Goal: Task Accomplishment & Management: Use online tool/utility

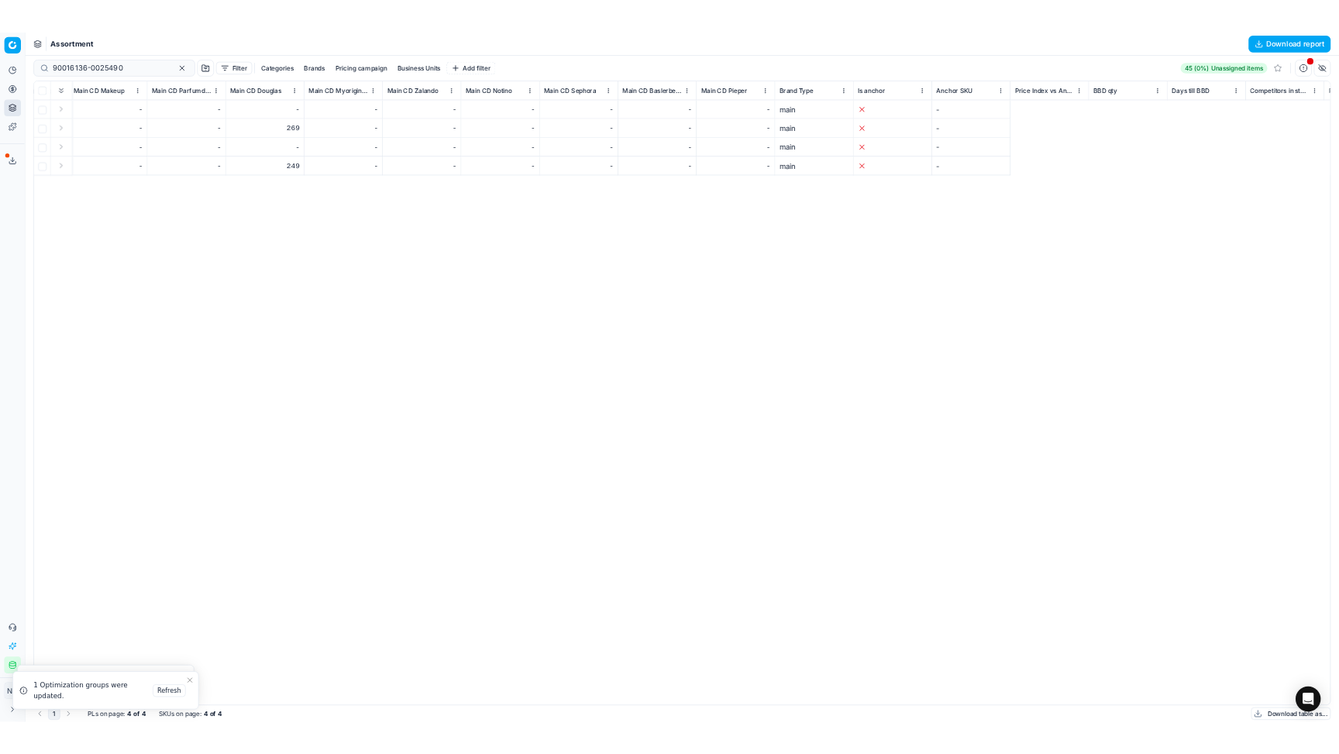
scroll to position [0, 7586]
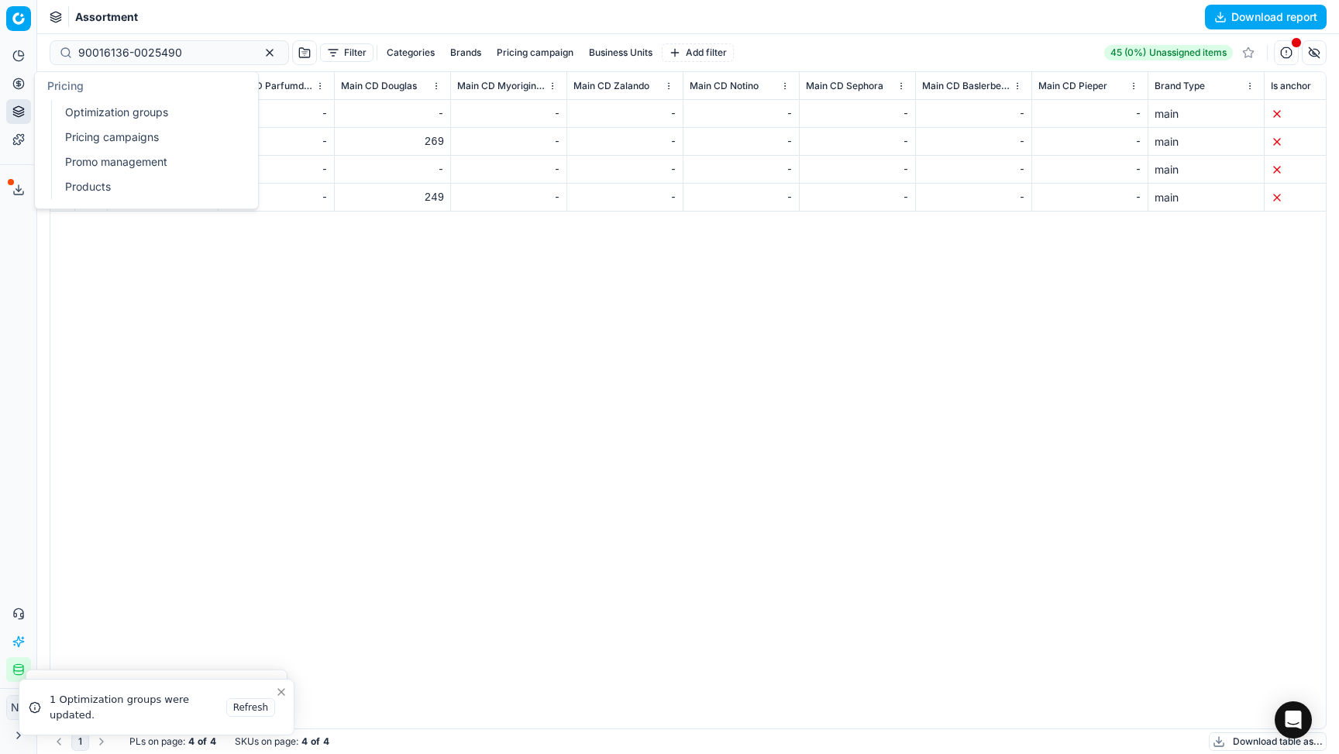
click at [96, 117] on link "Optimization groups" at bounding box center [149, 113] width 181 height 22
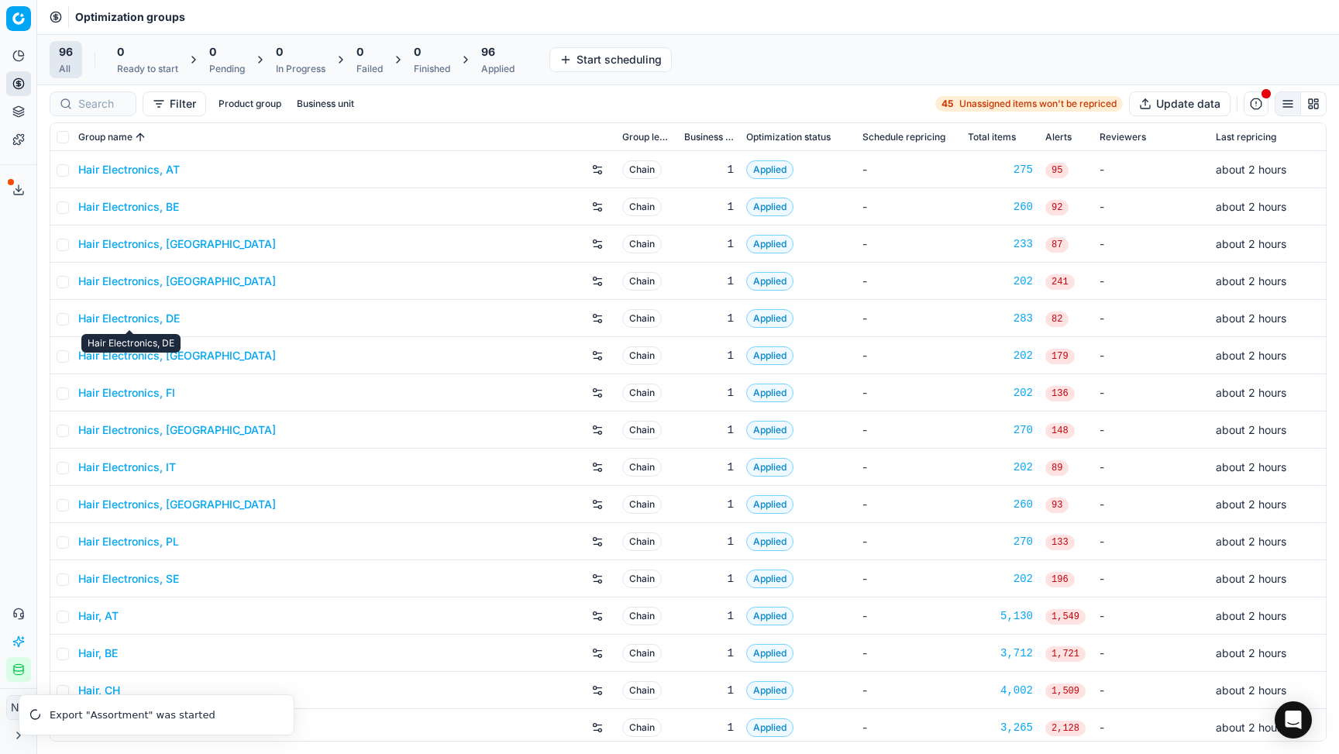
click at [134, 319] on link "Hair Electronics, DE" at bounding box center [129, 319] width 102 height 16
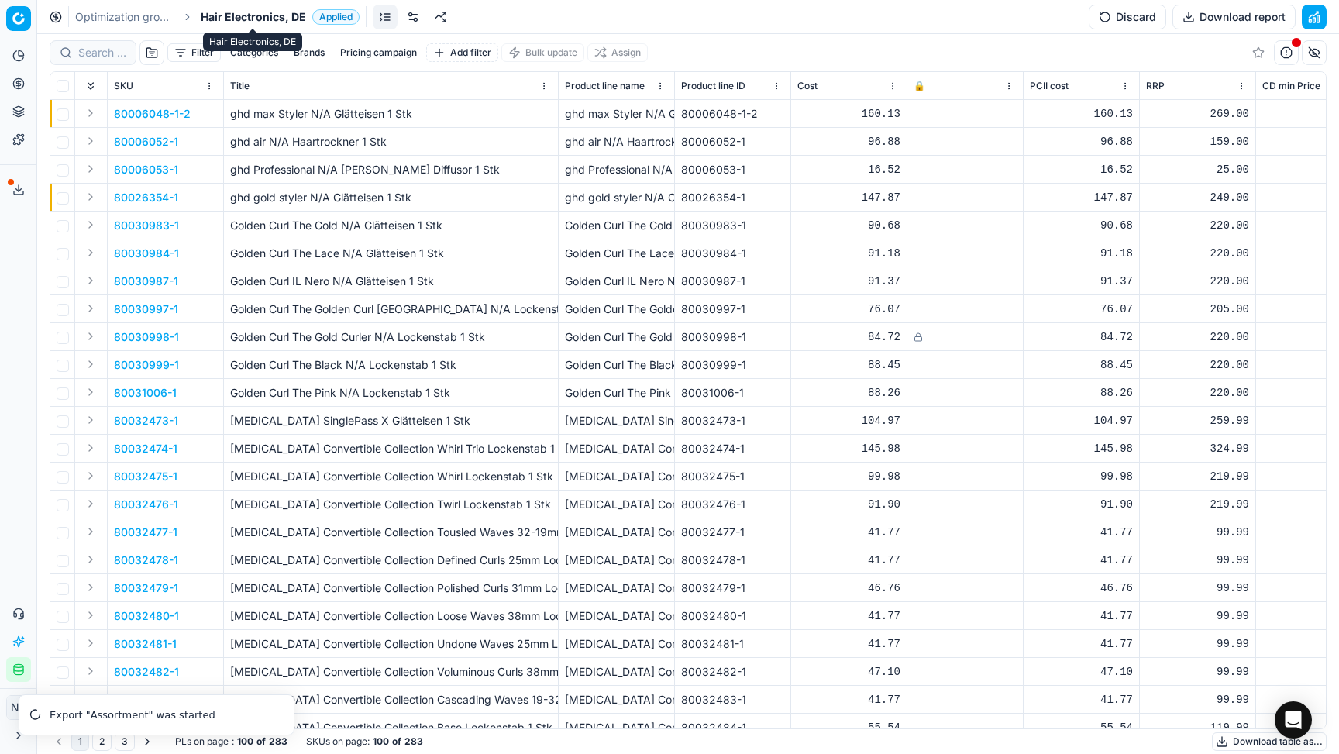
click at [242, 12] on span "Hair Electronics, DE" at bounding box center [253, 17] width 105 height 16
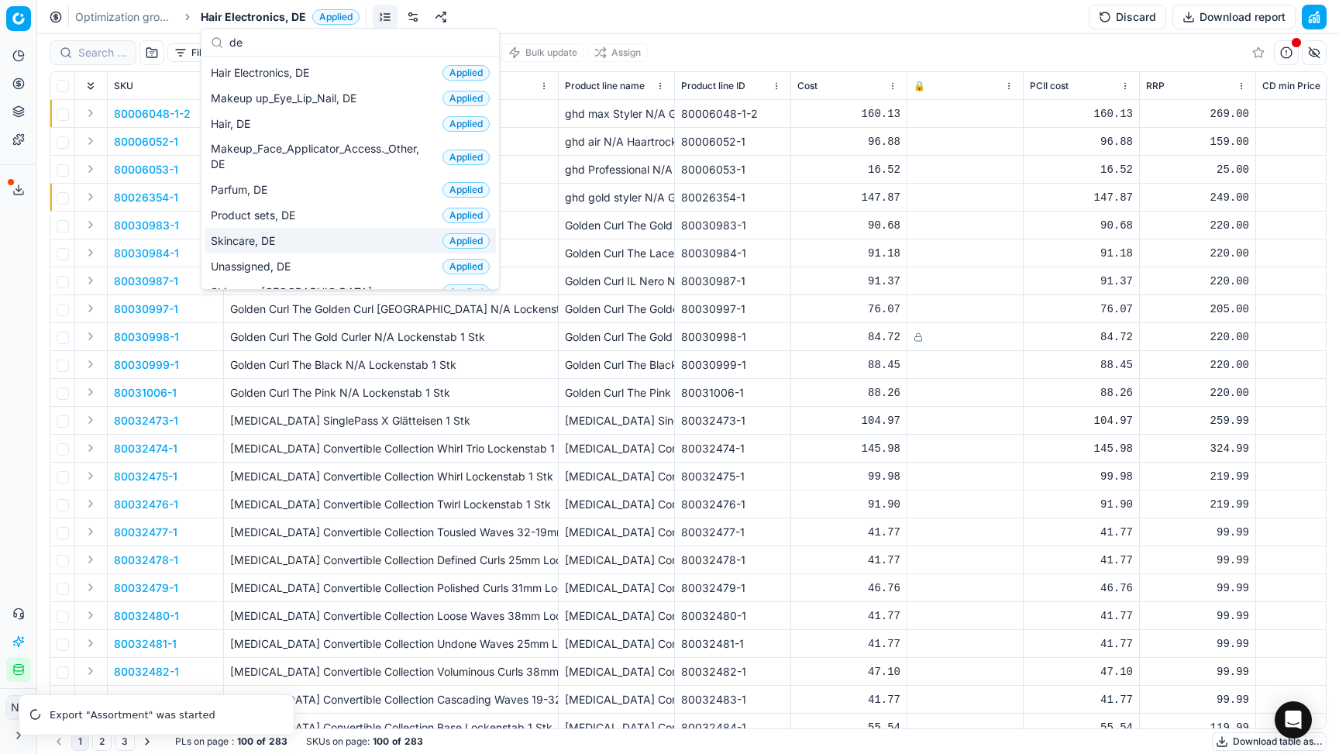
type input "de"
click at [252, 243] on span "Skincare, DE" at bounding box center [246, 241] width 71 height 16
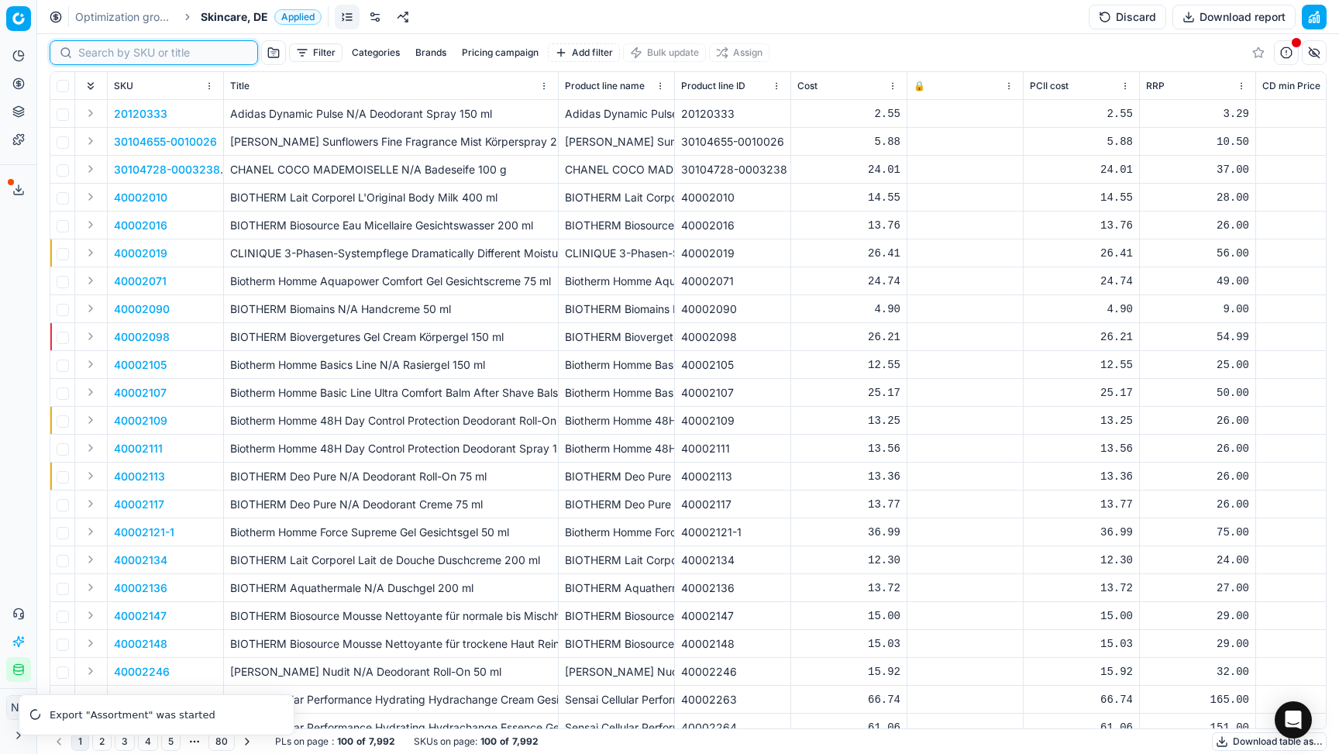
click at [96, 53] on input at bounding box center [163, 53] width 170 height 16
paste input "90012156-0019192"
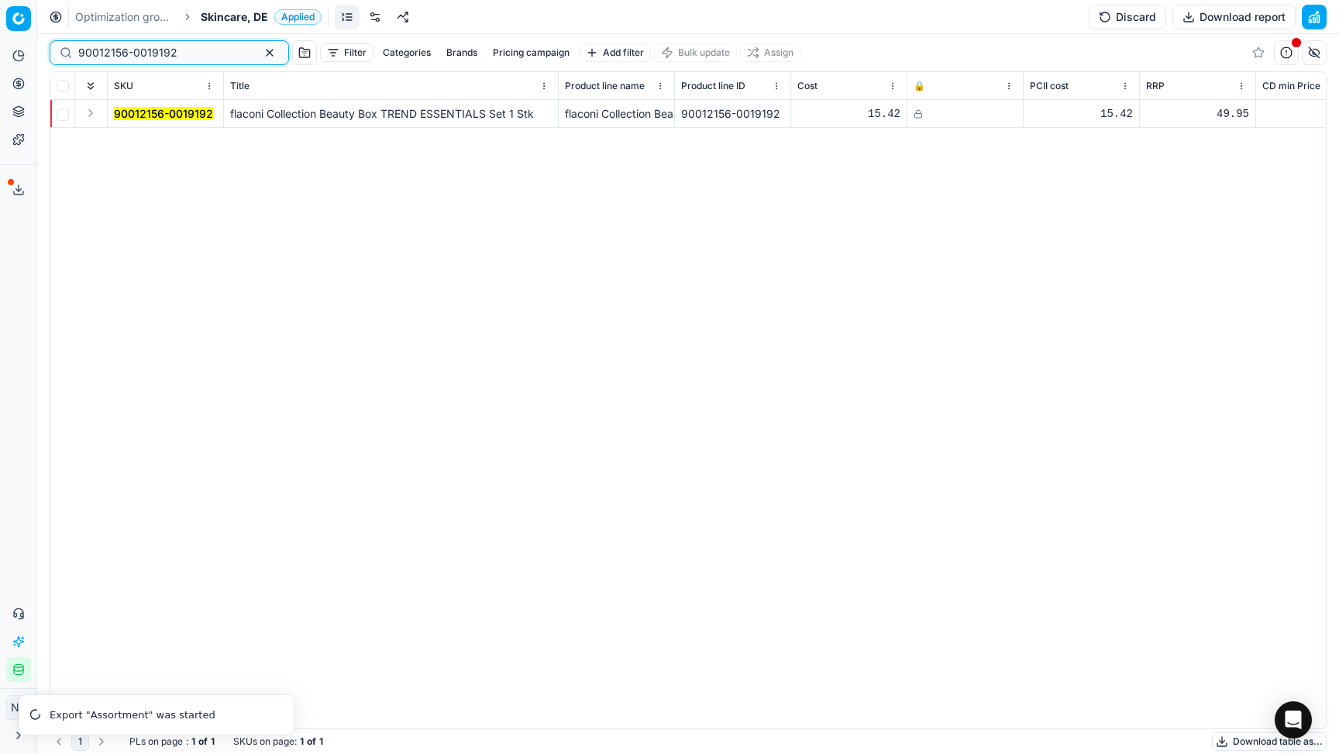
type input "90012156-0019192"
click at [870, 118] on icon at bounding box center [918, 113] width 9 height 9
click at [870, 26] on button "Discard" at bounding box center [1128, 17] width 78 height 25
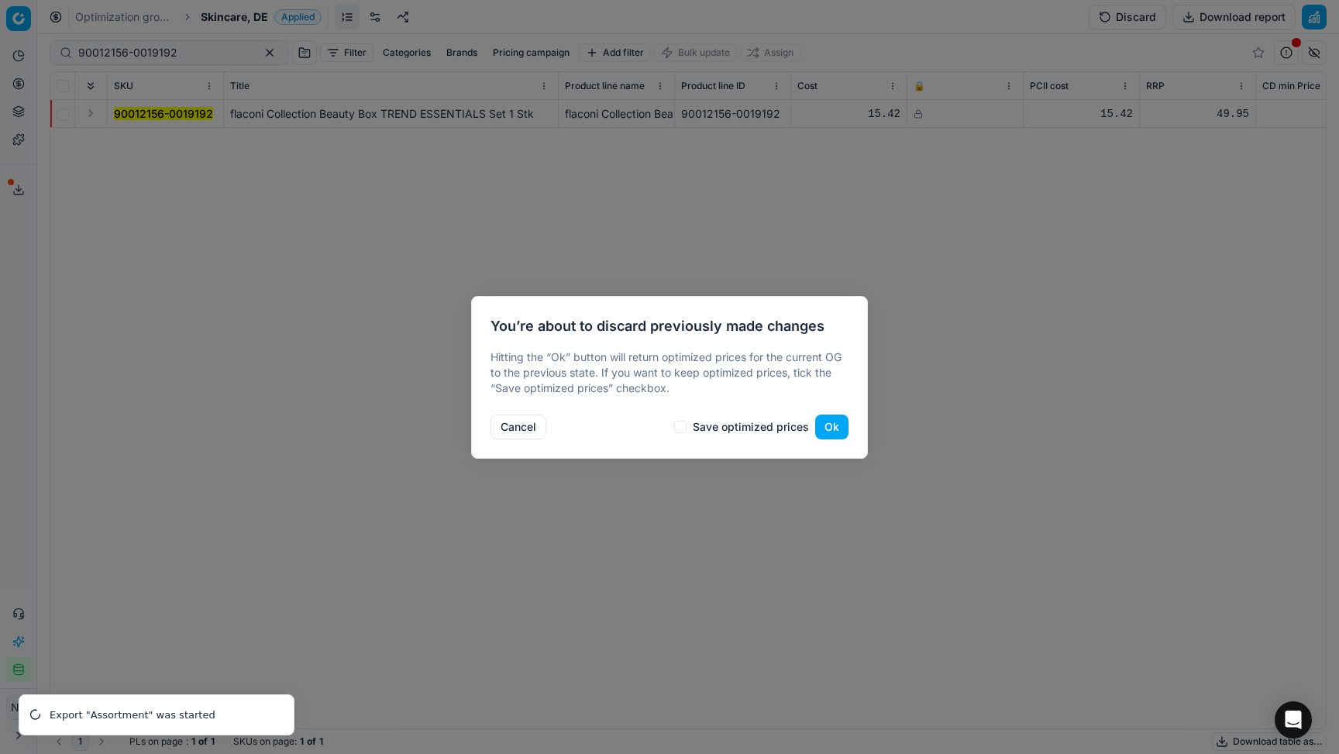
click at [836, 430] on button "Ok" at bounding box center [831, 427] width 33 height 25
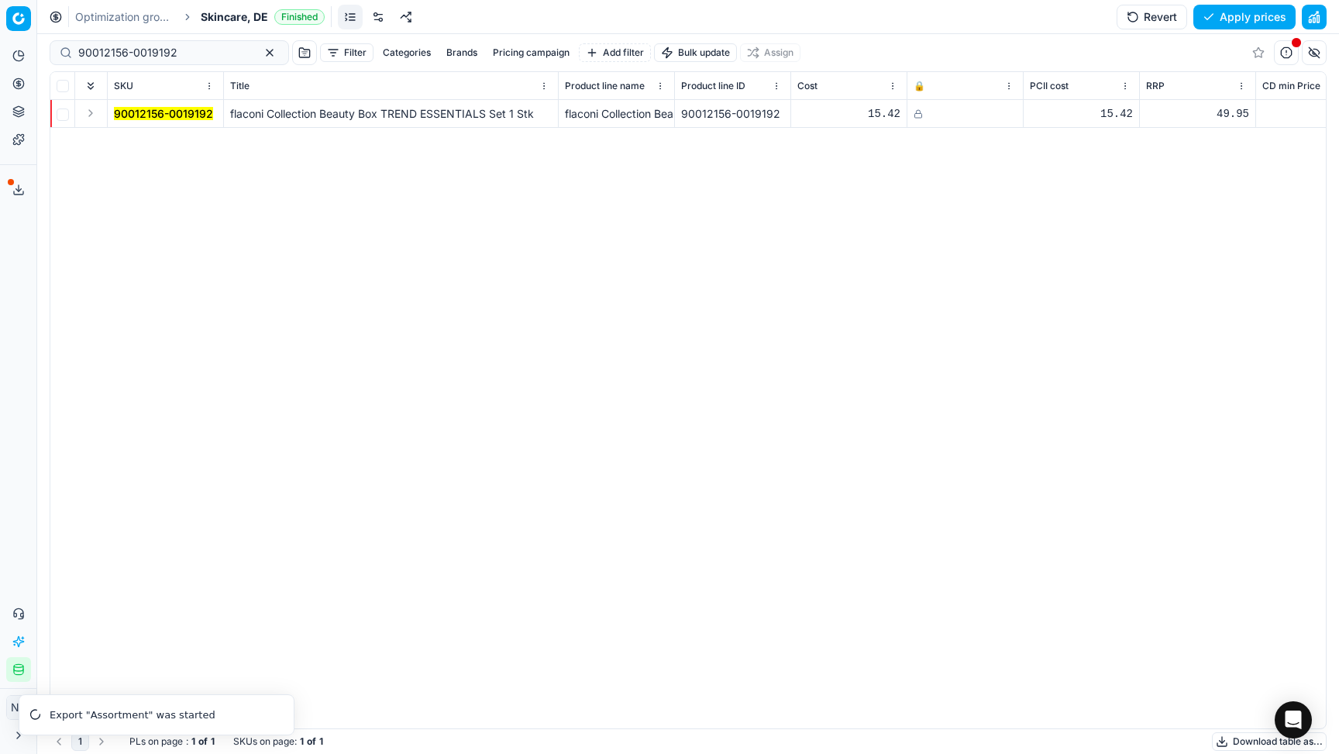
click at [870, 115] on icon at bounding box center [918, 113] width 9 height 9
click at [870, 16] on button "Save and apply" at bounding box center [1238, 17] width 116 height 25
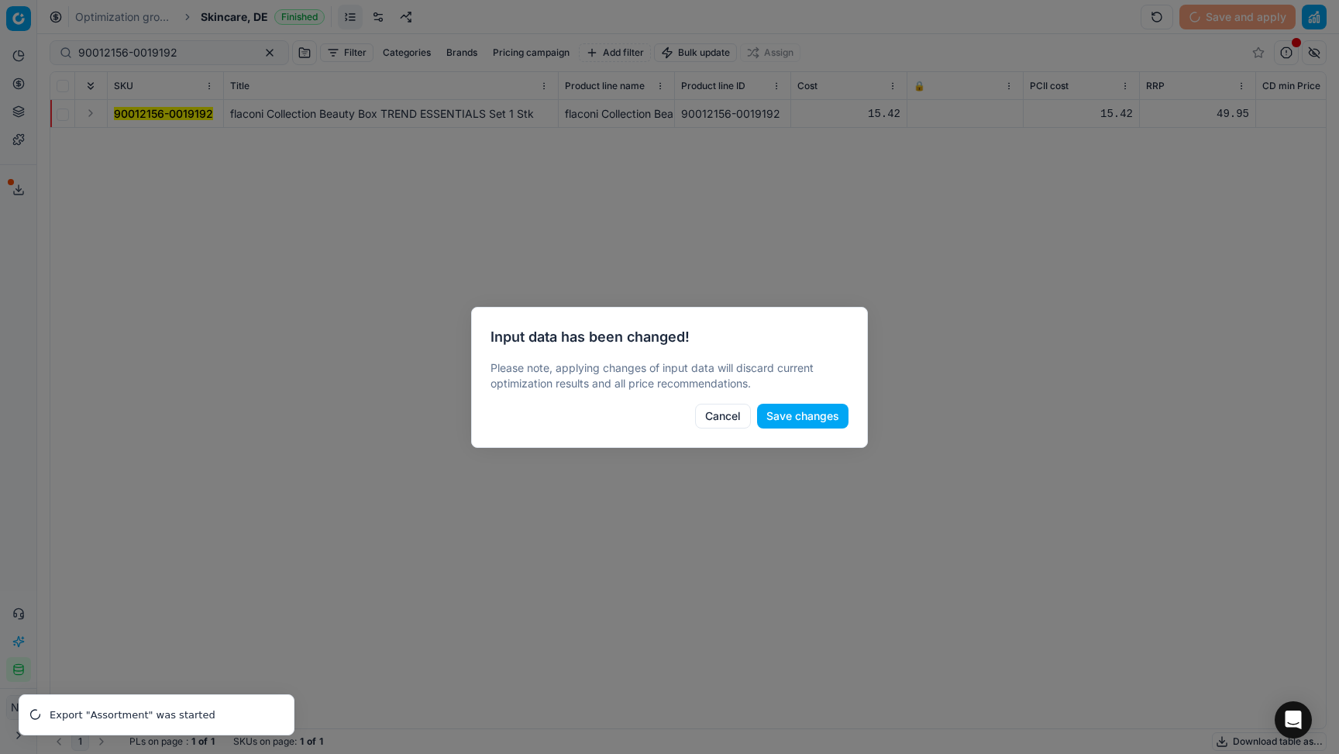
click at [795, 422] on button "Save changes" at bounding box center [802, 416] width 91 height 25
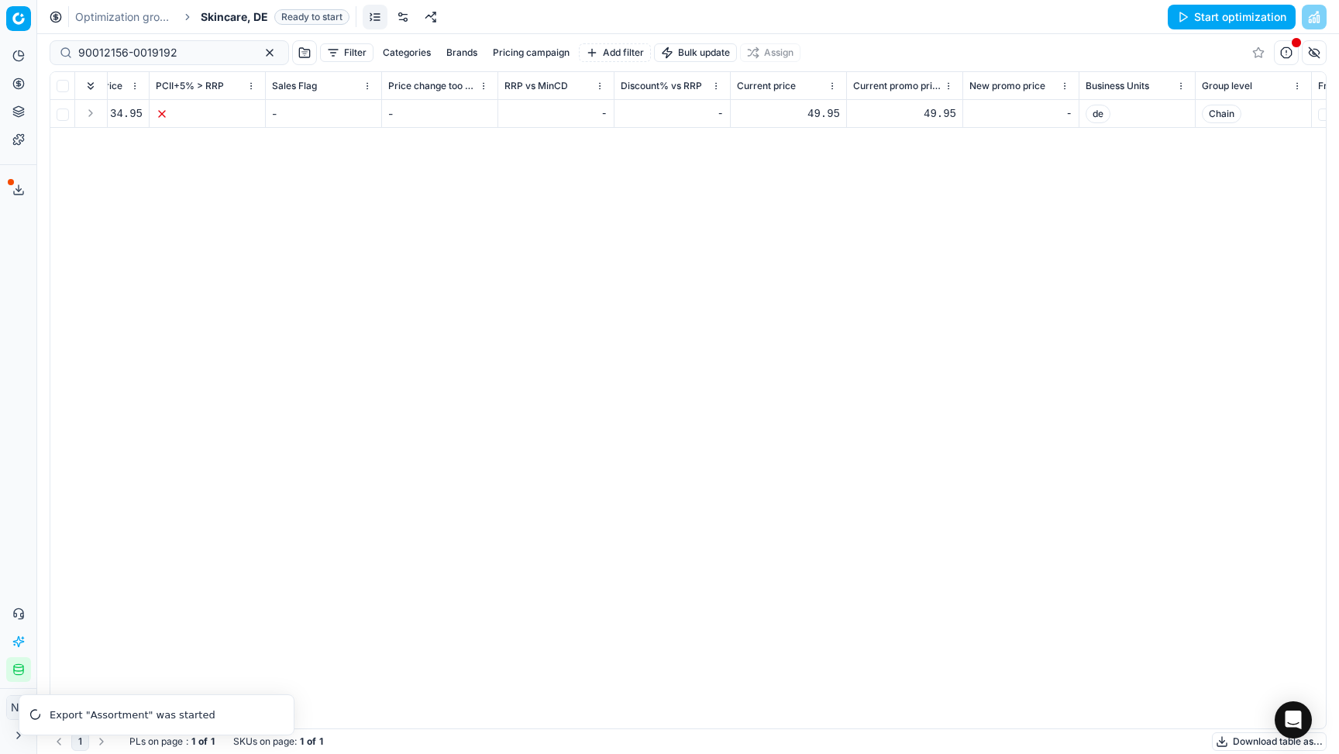
scroll to position [0, 1458]
click at [812, 112] on div "49.95" at bounding box center [786, 114] width 103 height 16
click at [814, 115] on div "49.95" at bounding box center [786, 114] width 103 height 16
click at [753, 116] on input "49.95" at bounding box center [786, 114] width 103 height 25
type input "29.95"
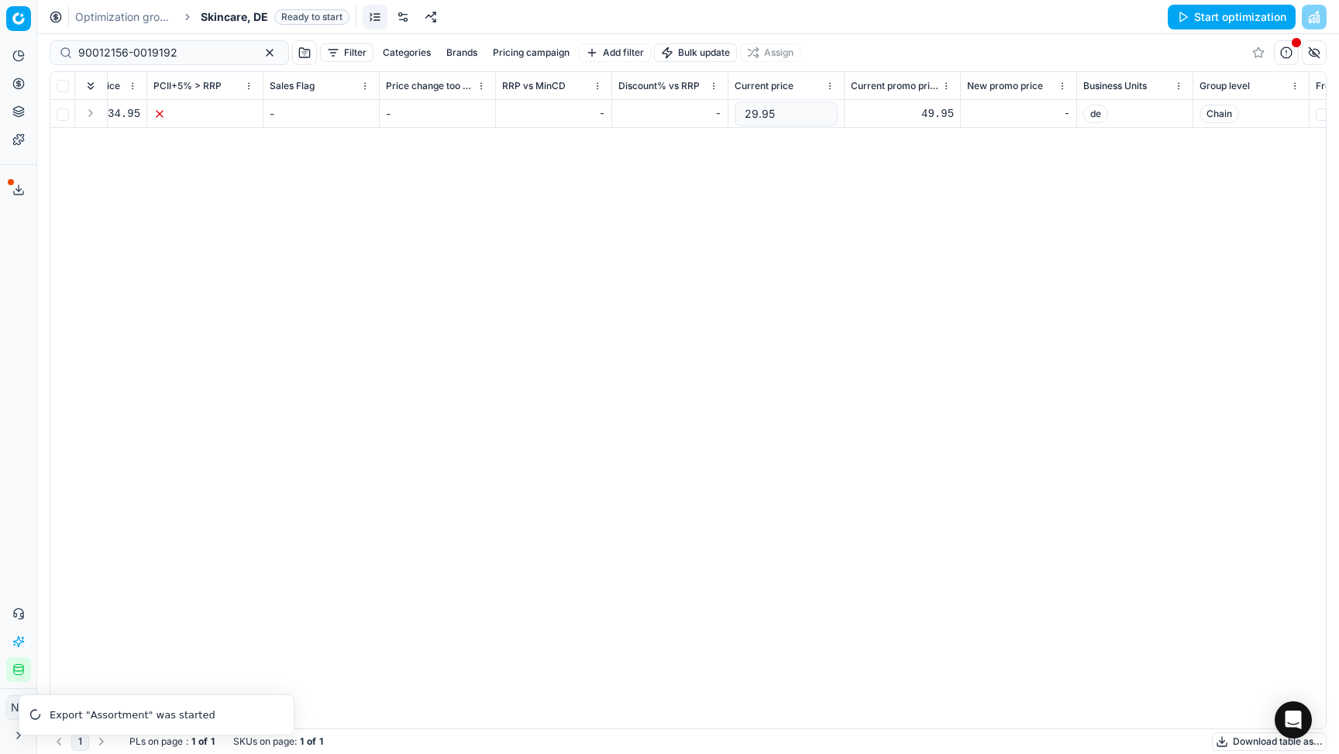
click at [870, 210] on div "SKU Title Product line name Product line ID Cost 🔒 PCII cost RRP CD min Price C…" at bounding box center [688, 400] width 1276 height 656
click at [870, 112] on div "49.95" at bounding box center [902, 114] width 103 height 16
click at [867, 115] on input "49.95" at bounding box center [902, 114] width 103 height 25
type input "29.95"
click at [870, 277] on div "SKU Title Product line name Product line ID Cost 🔒 PCII cost RRP CD min Price C…" at bounding box center [688, 400] width 1276 height 656
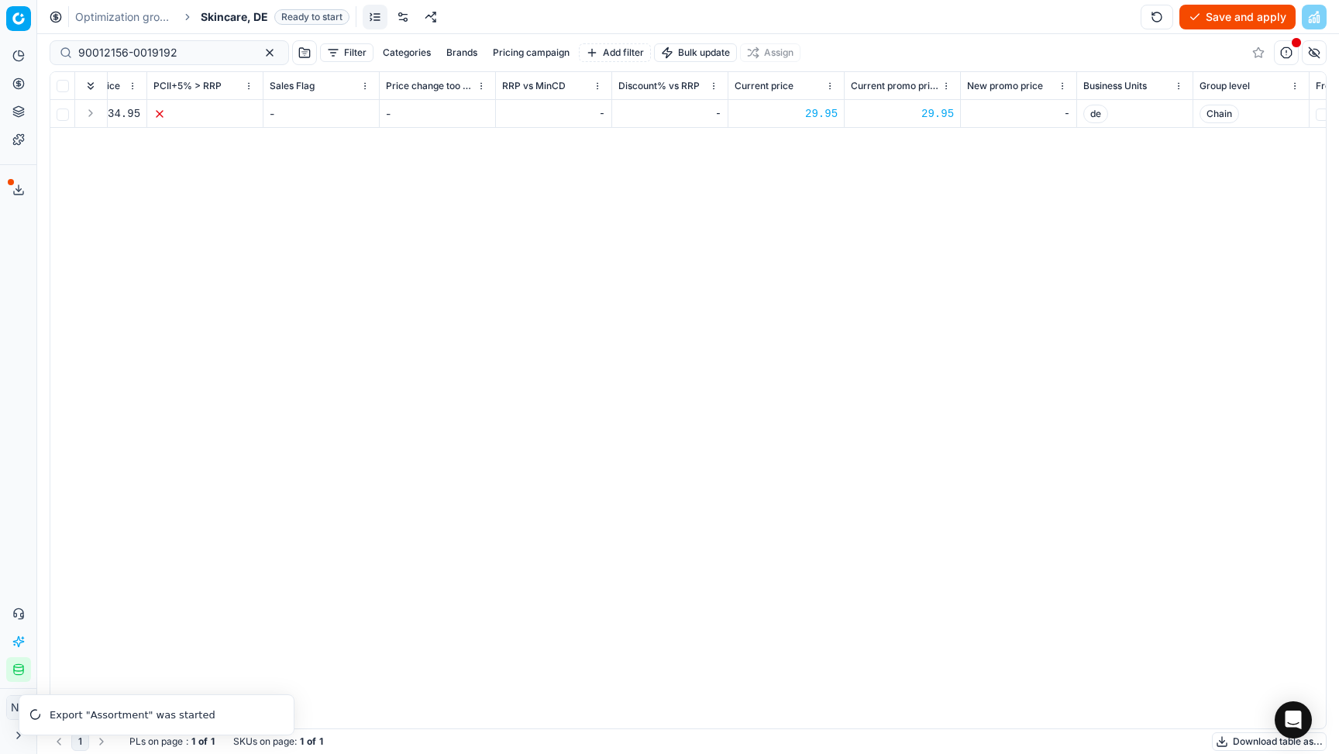
click at [870, 16] on button "Save and apply" at bounding box center [1238, 17] width 116 height 25
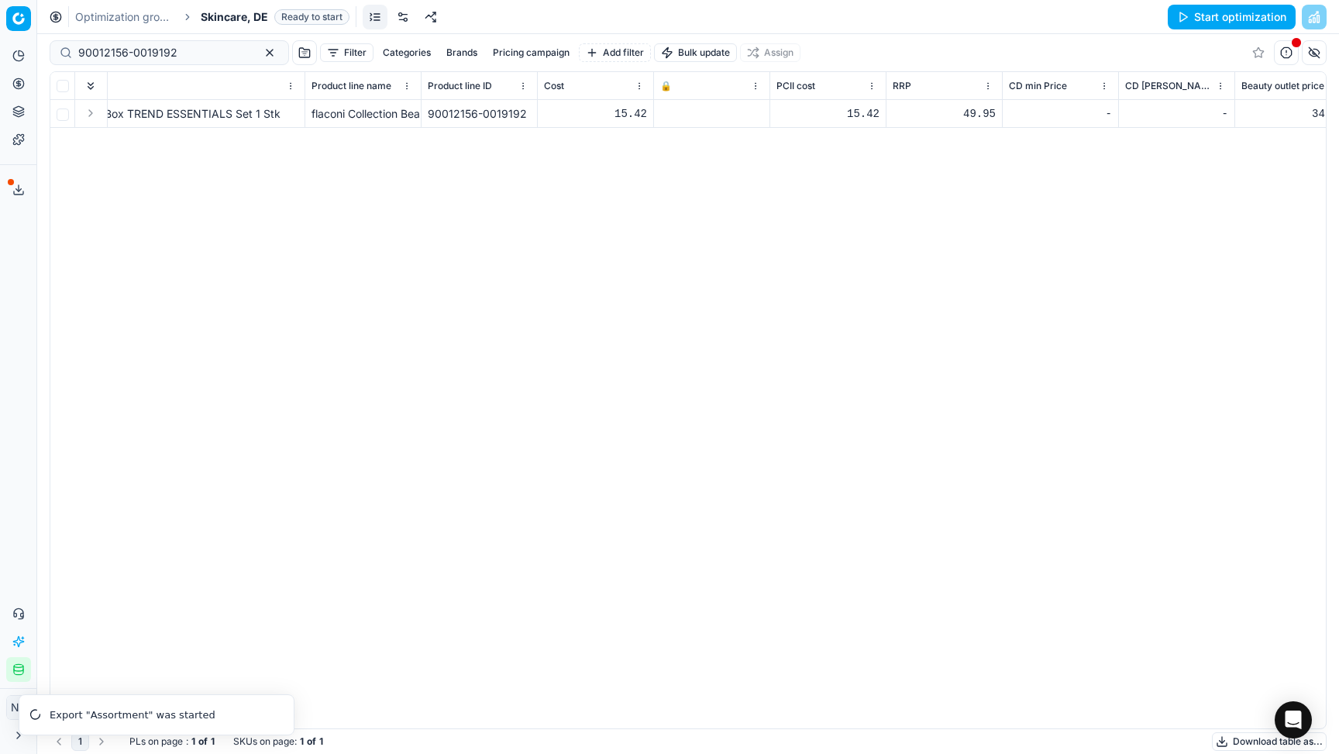
scroll to position [0, 246]
click at [671, 114] on icon at bounding box center [671, 113] width 9 height 9
click at [870, 17] on button "Save and apply" at bounding box center [1238, 17] width 116 height 25
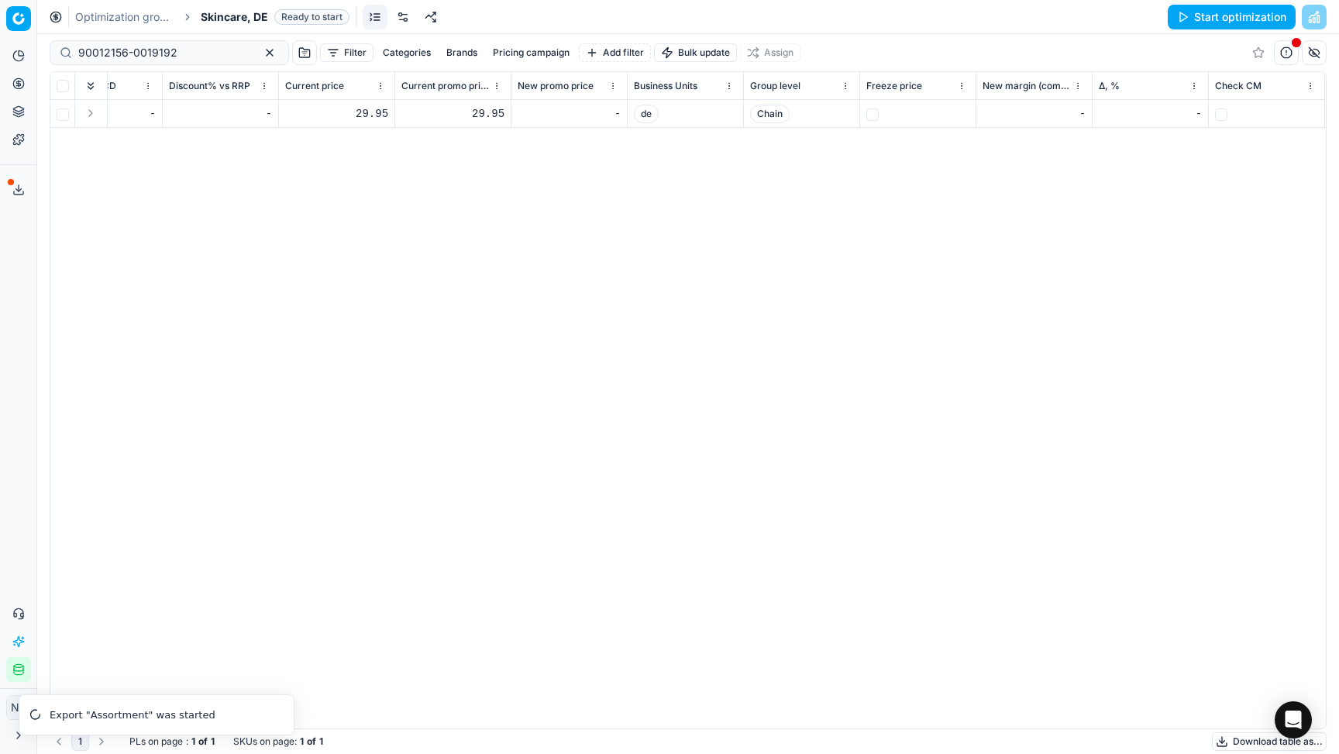
scroll to position [0, 1918]
click at [222, 22] on span "Skincare, DE" at bounding box center [234, 17] width 67 height 16
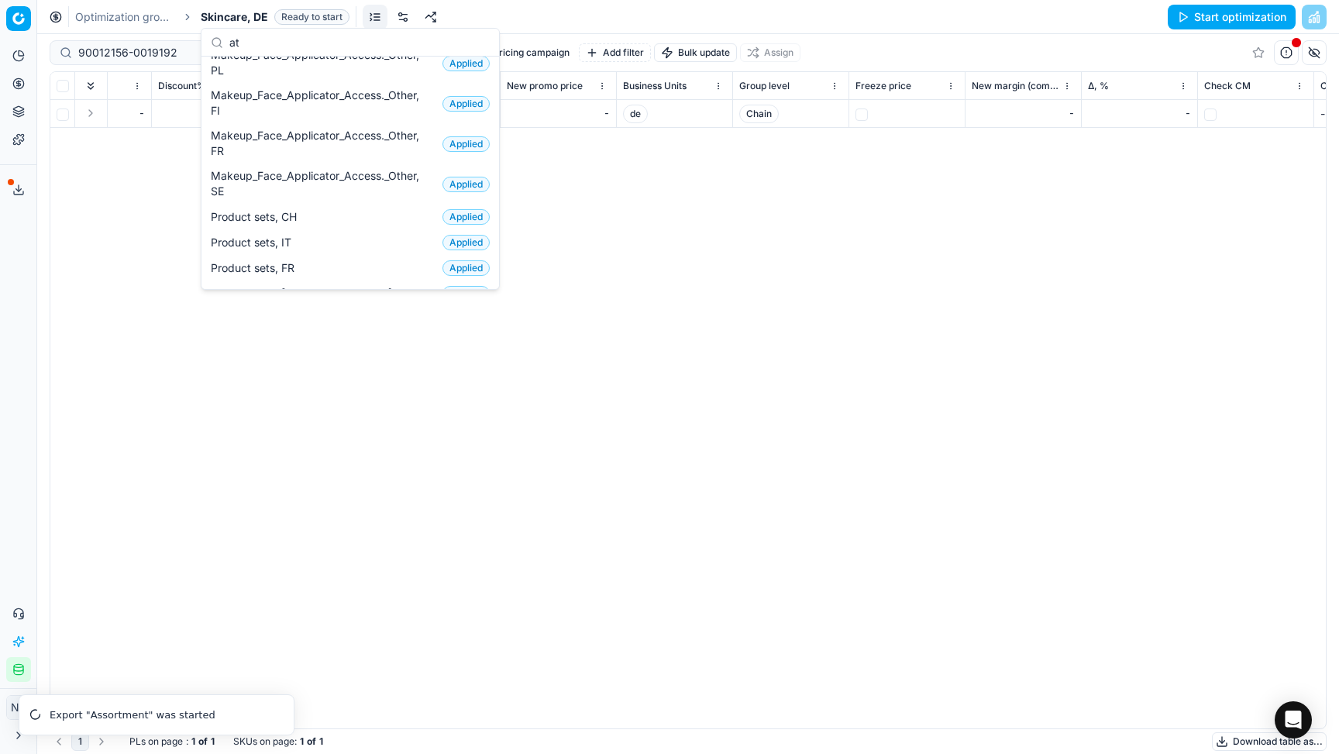
scroll to position [0, 0]
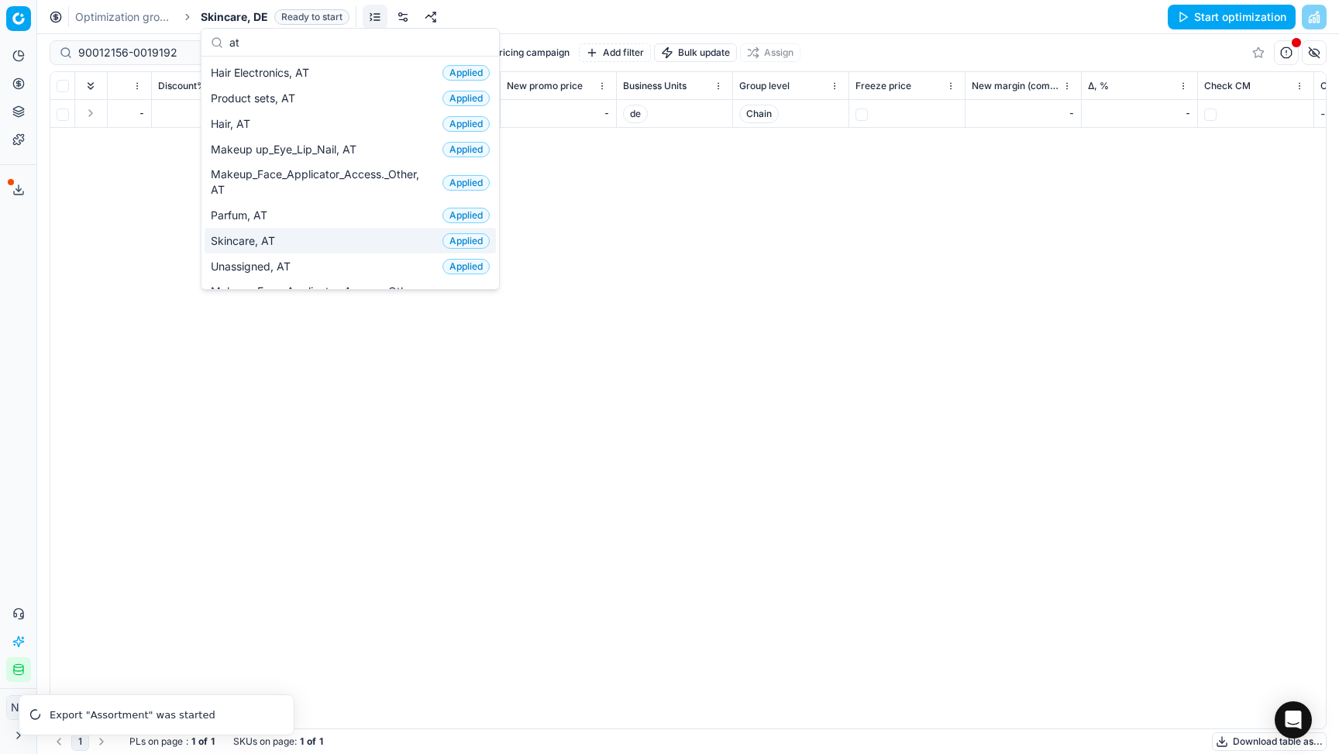
type input "at"
click at [281, 242] on div "Skincare, AT Applied" at bounding box center [350, 241] width 291 height 26
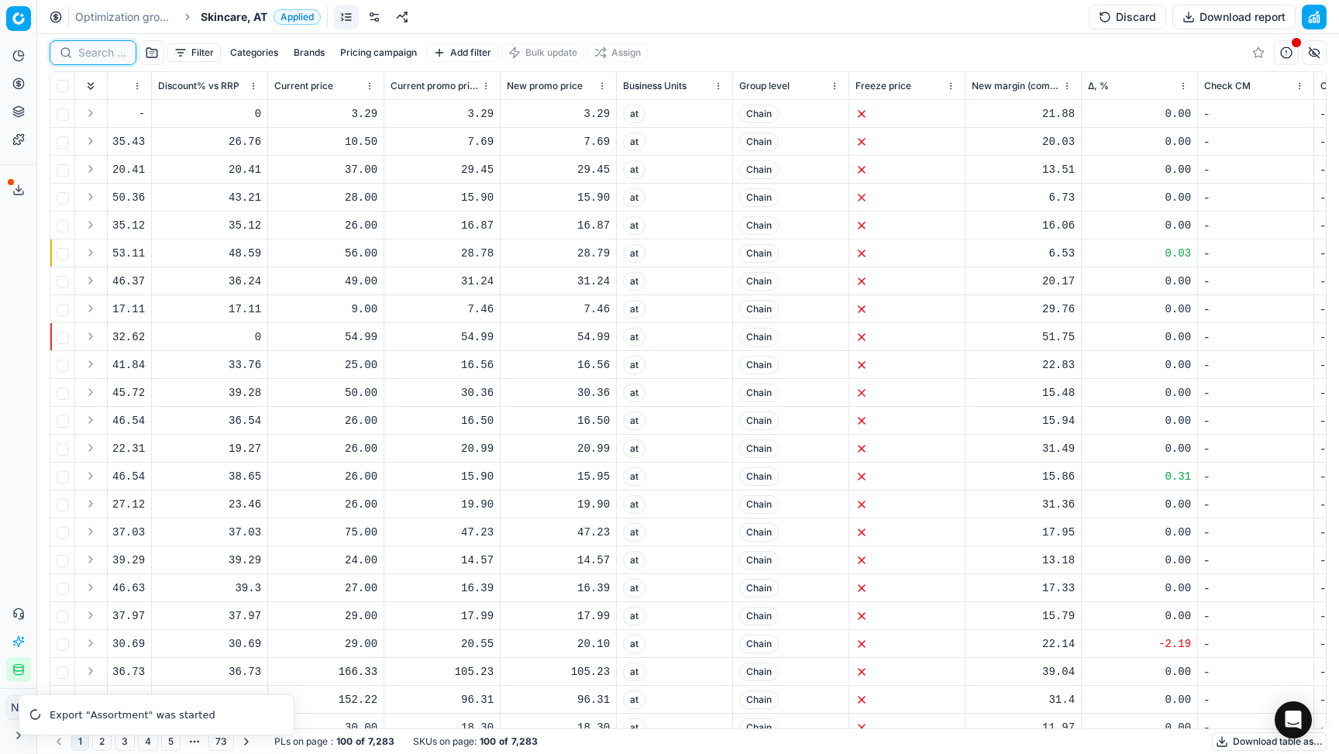
click at [91, 58] on input at bounding box center [102, 53] width 48 height 16
paste input "90012155-0019191"
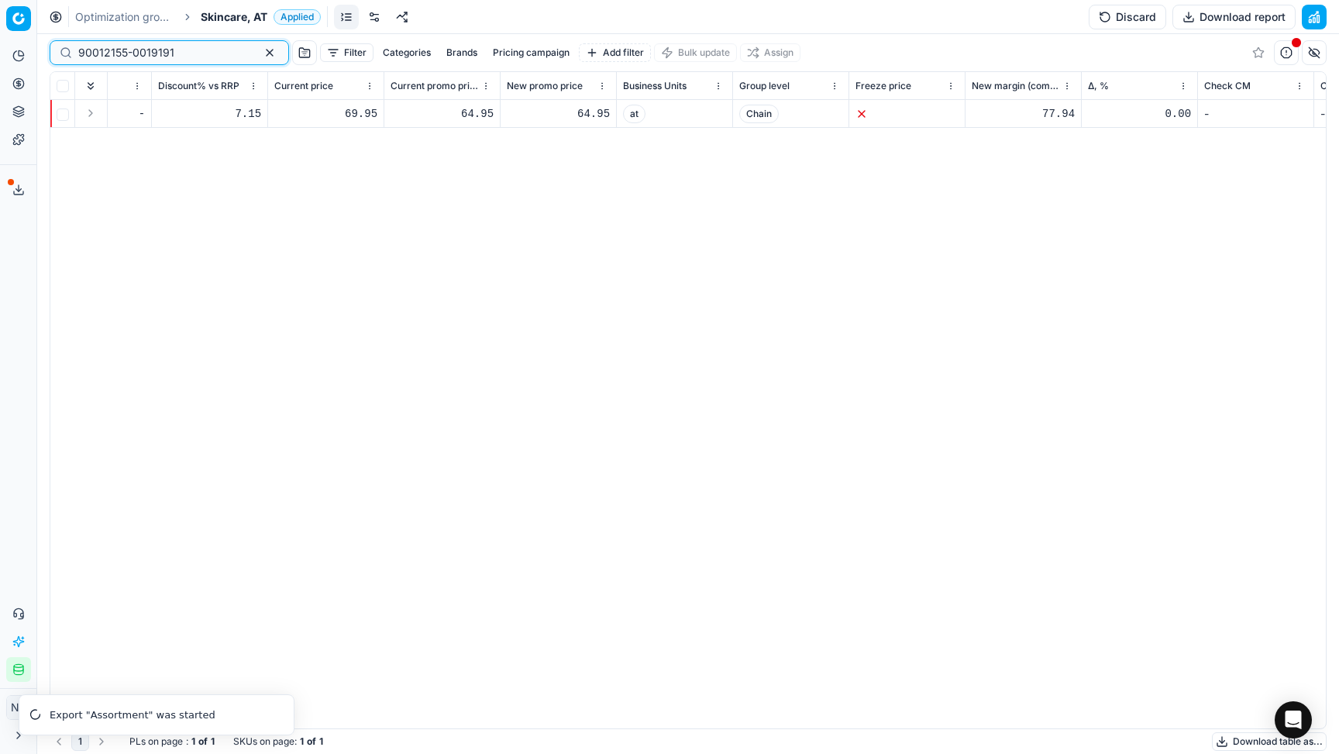
click at [140, 53] on input "90012155-0019191" at bounding box center [163, 53] width 170 height 16
paste input "6-0019192"
type input "90012156-0019192"
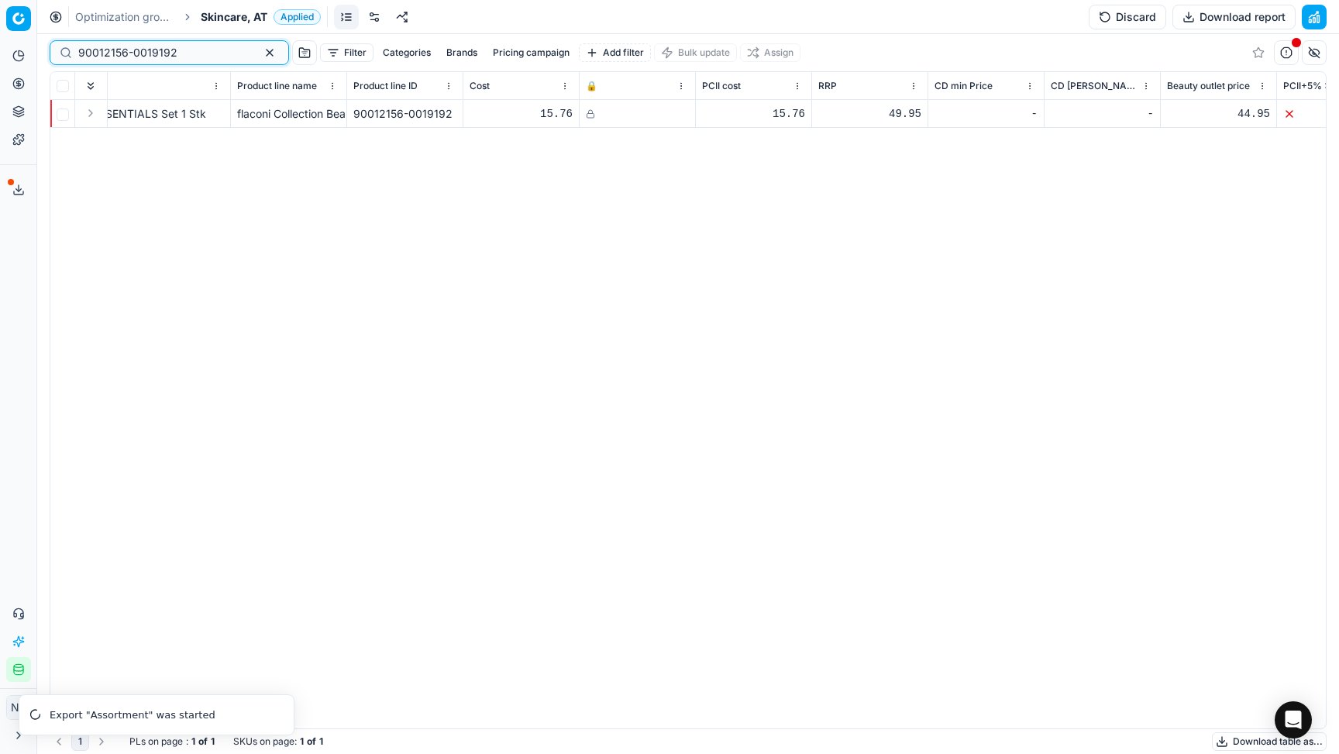
scroll to position [0, 430]
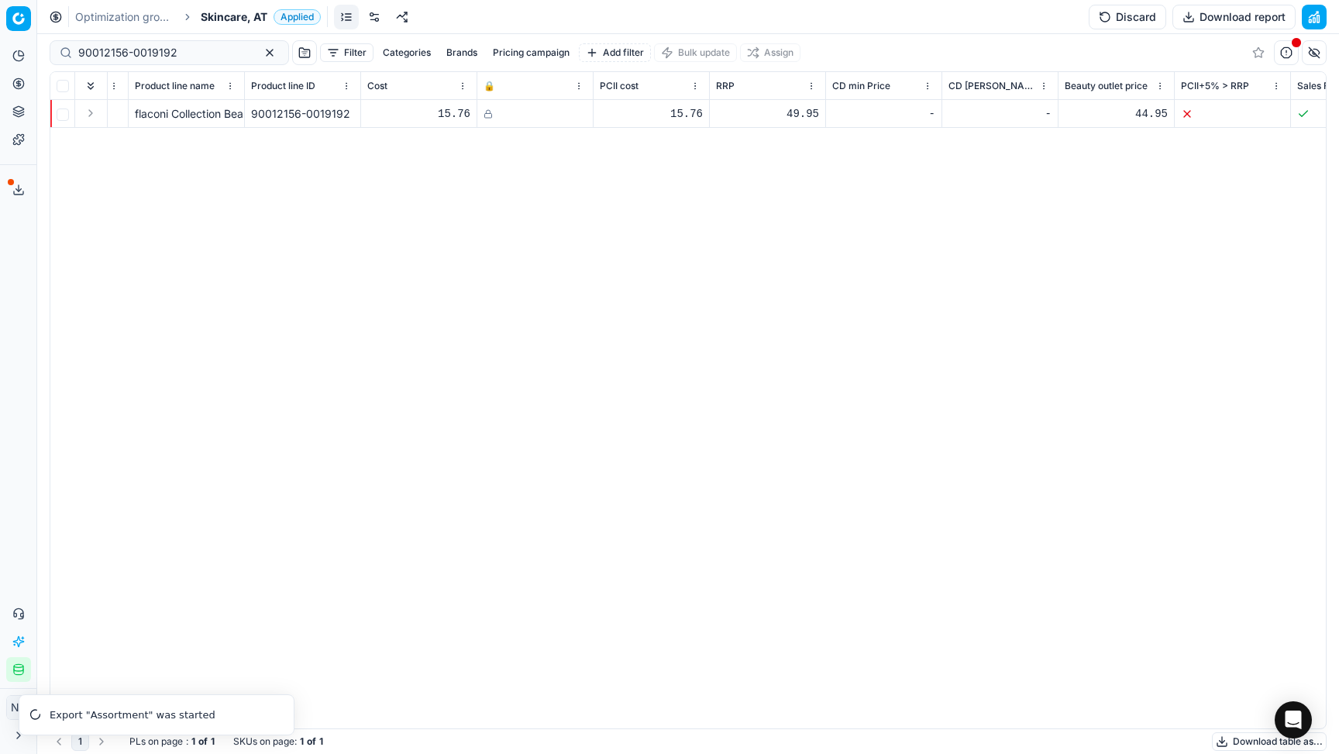
click at [489, 115] on icon at bounding box center [488, 113] width 9 height 9
click at [489, 114] on icon at bounding box center [488, 113] width 9 height 9
click at [870, 12] on button "Discard" at bounding box center [1128, 17] width 78 height 25
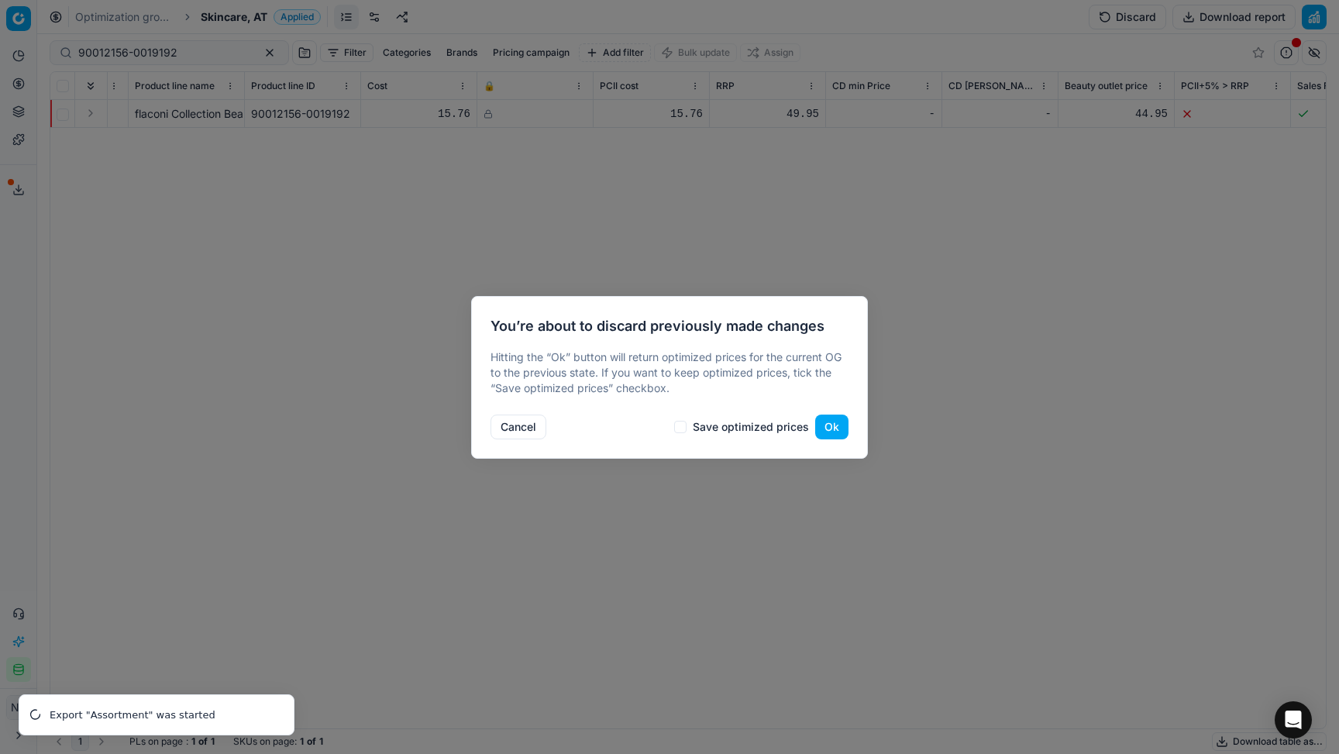
click at [839, 432] on button "Ok" at bounding box center [831, 427] width 33 height 25
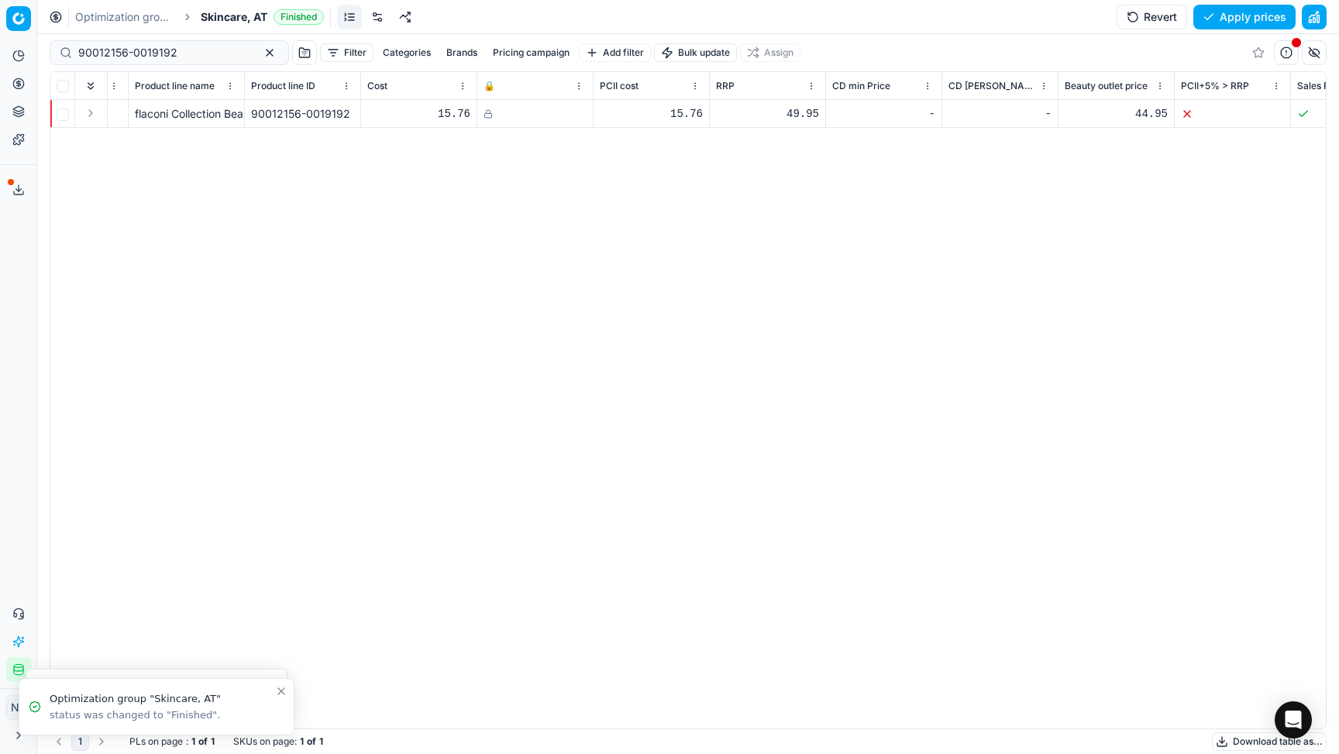
click at [488, 114] on icon at bounding box center [488, 113] width 9 height 9
click at [870, 19] on button "Save and apply" at bounding box center [1238, 17] width 116 height 25
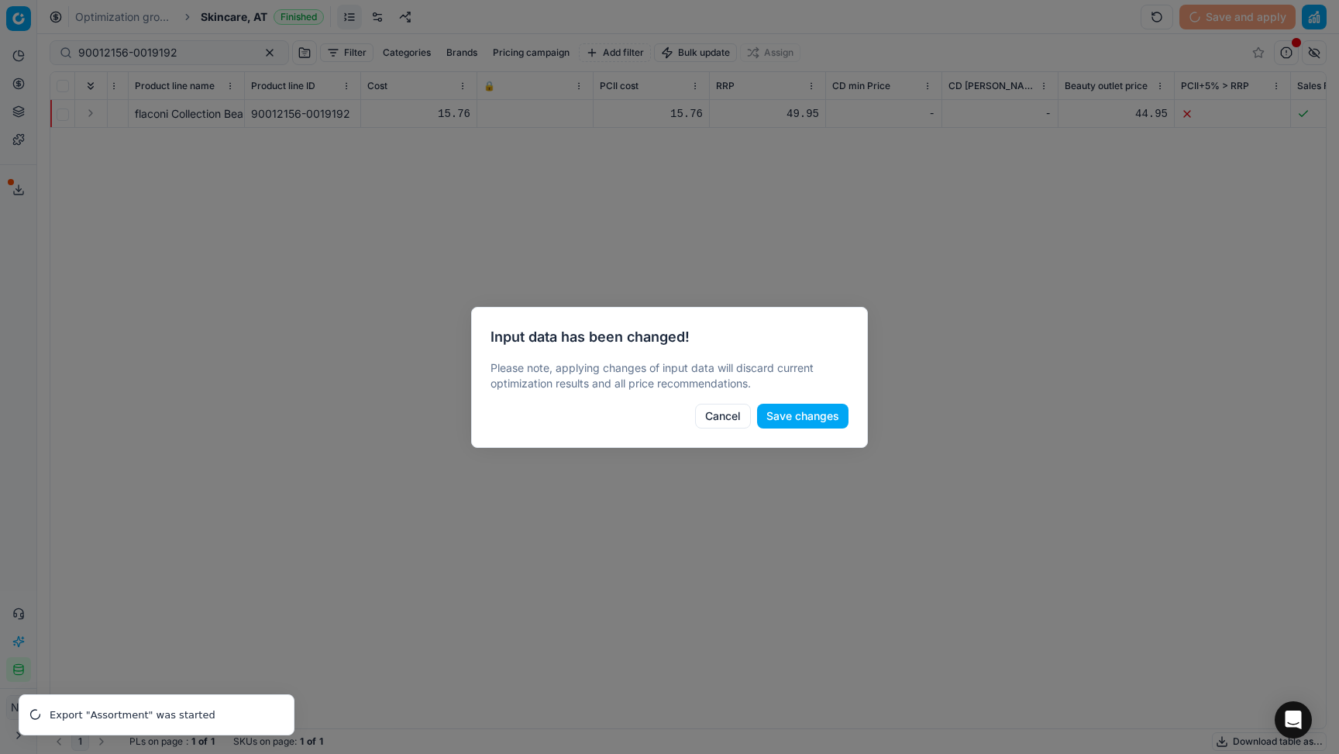
click at [814, 412] on button "Save changes" at bounding box center [802, 416] width 91 height 25
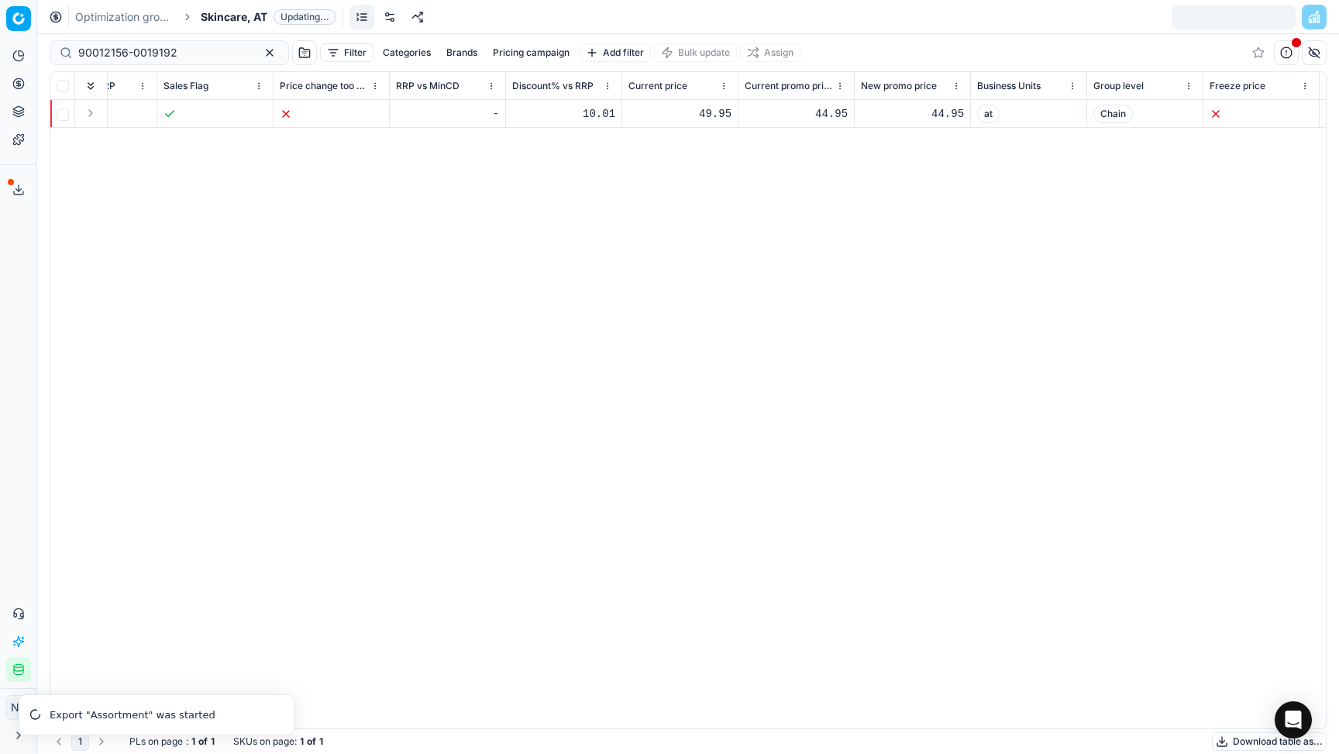
scroll to position [0, 1573]
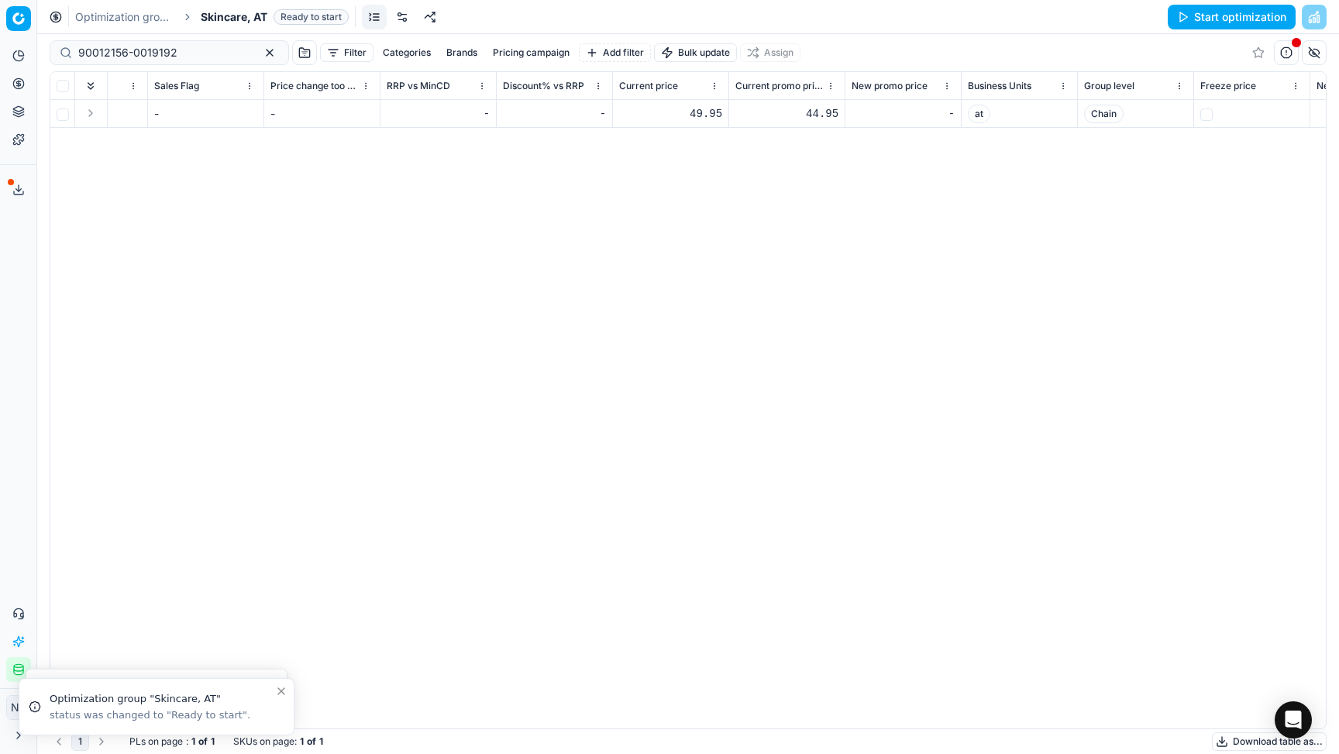
click at [701, 113] on div "49.95" at bounding box center [670, 114] width 103 height 16
click at [634, 114] on input "49.95" at bounding box center [670, 114] width 103 height 25
type input "29.95"
click at [814, 112] on div "44.95" at bounding box center [787, 114] width 103 height 16
click at [757, 114] on input "44.95" at bounding box center [787, 114] width 103 height 25
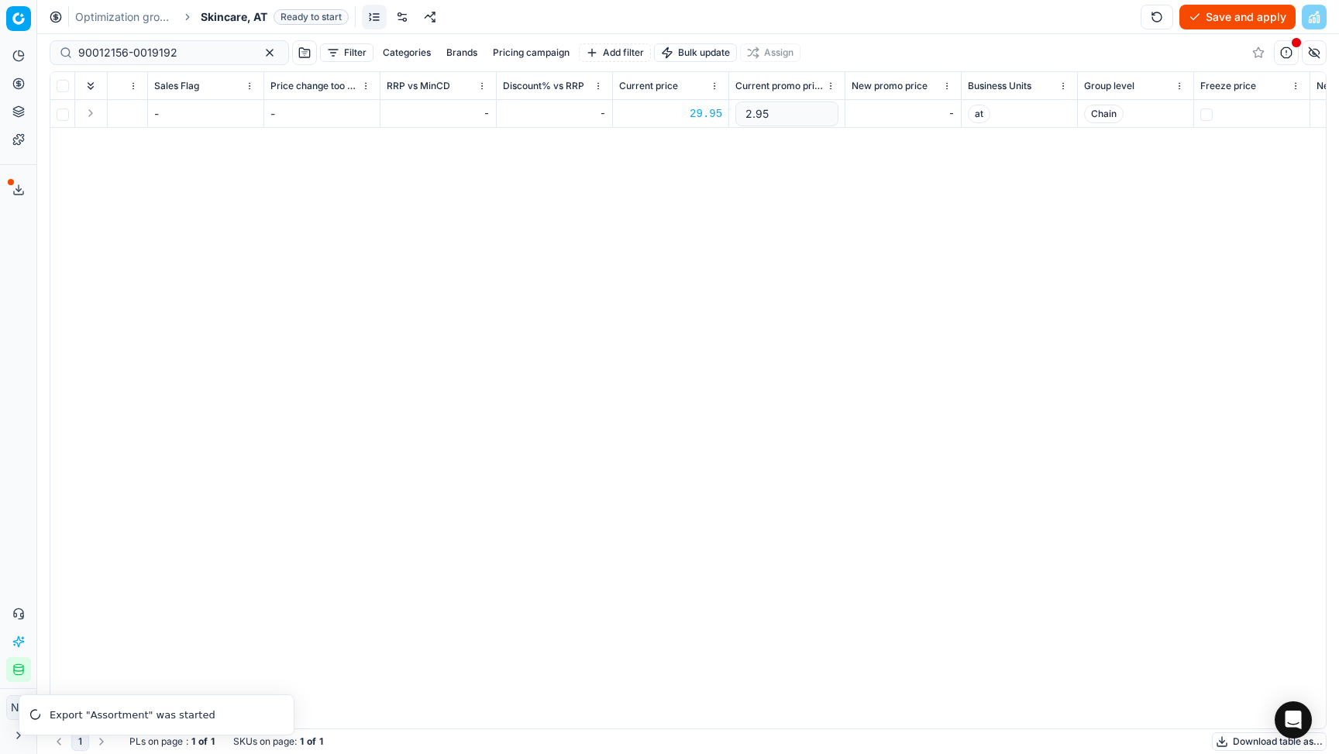
type input "29.95"
click at [804, 269] on div "SKU Title Product line name Product line ID Cost 🔒 PCII cost RRP CD min Price C…" at bounding box center [688, 400] width 1276 height 656
click at [870, 19] on button "Save and apply" at bounding box center [1238, 17] width 116 height 25
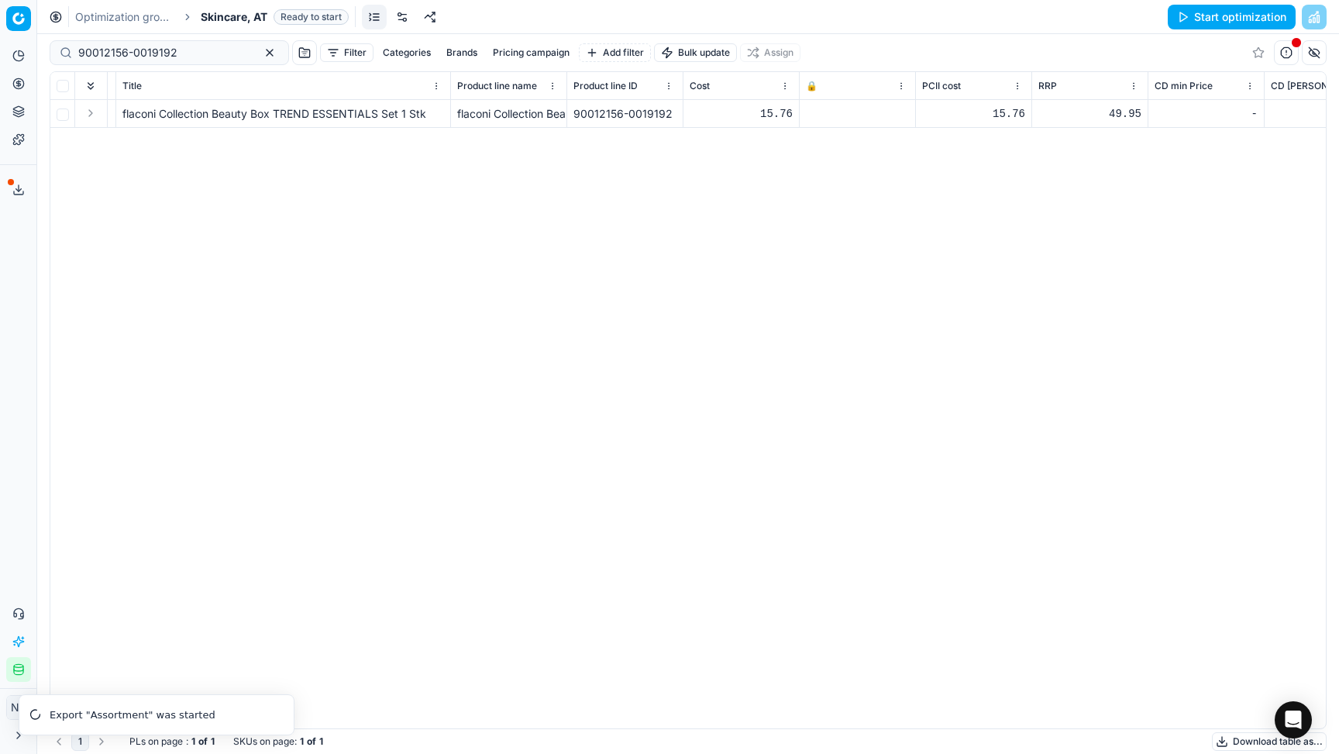
scroll to position [0, 0]
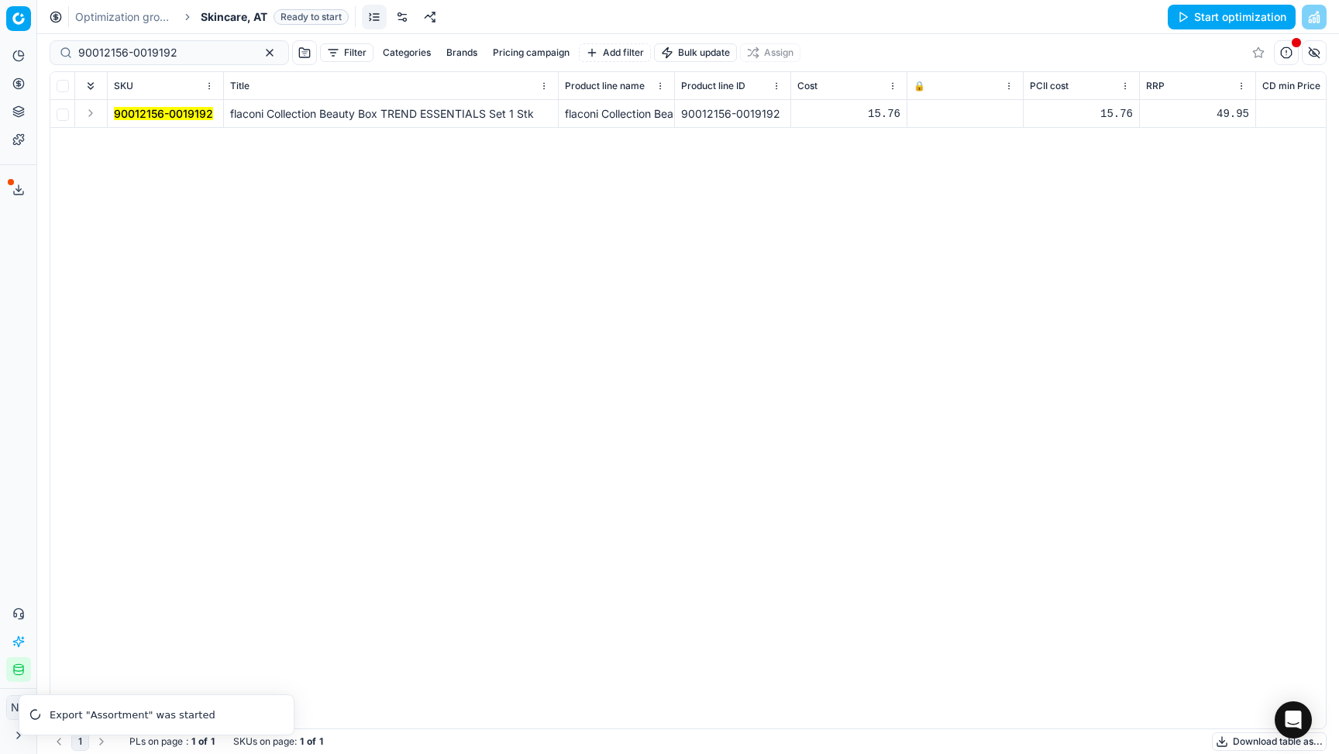
click at [870, 115] on icon at bounding box center [918, 113] width 9 height 9
click at [870, 15] on button "Save and apply" at bounding box center [1238, 17] width 116 height 25
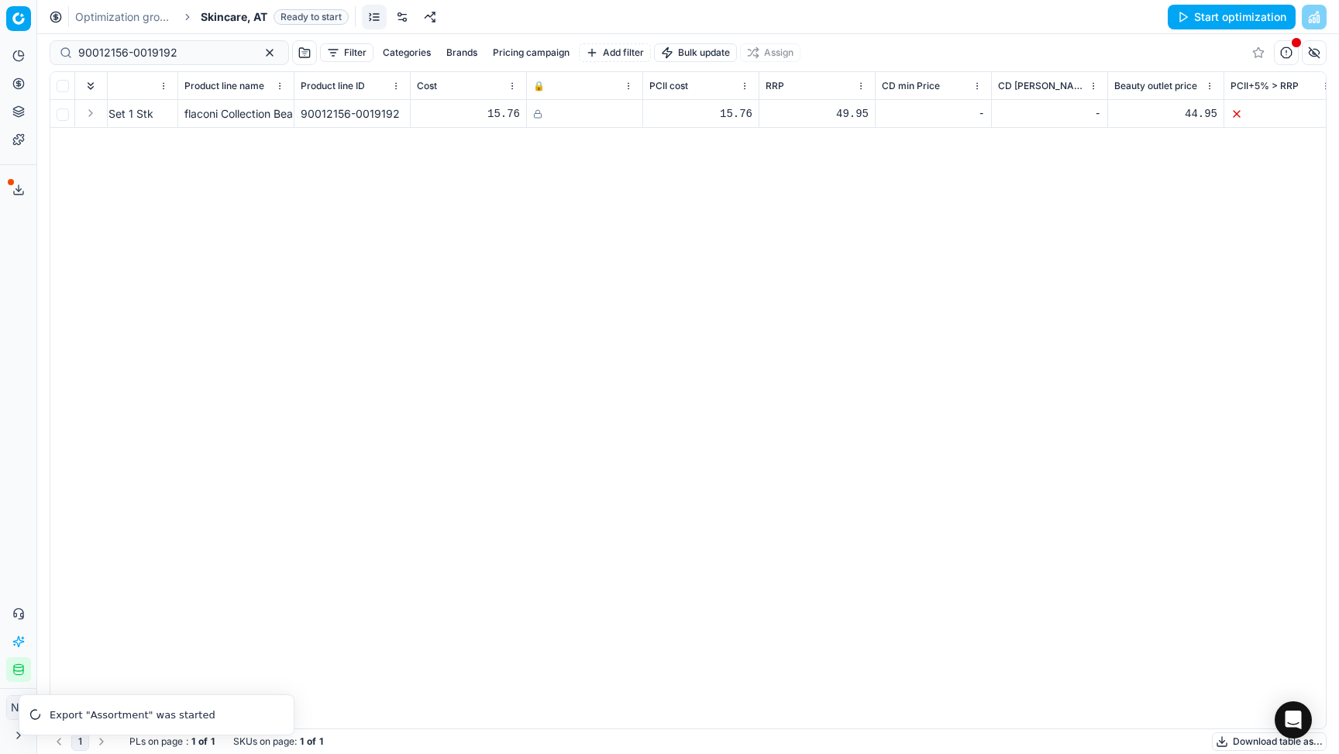
scroll to position [0, 236]
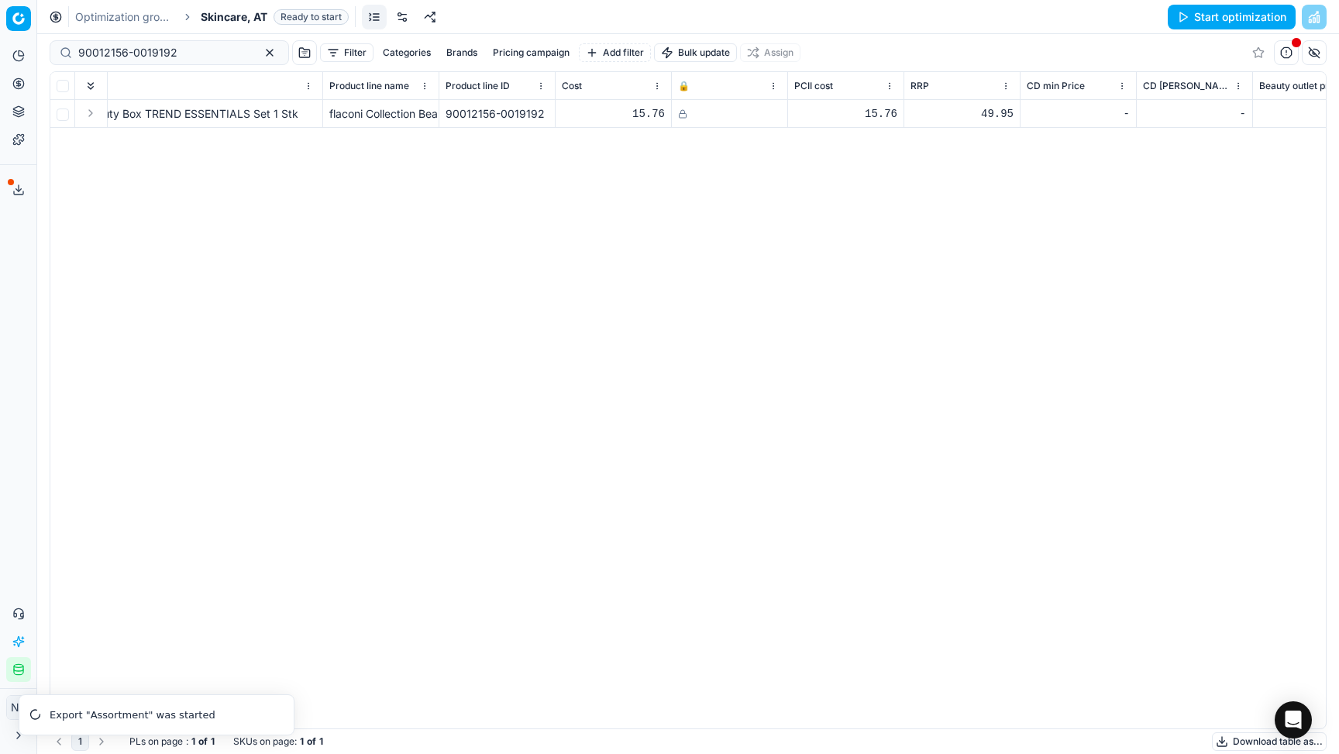
click at [231, 20] on span "Skincare, AT" at bounding box center [234, 17] width 67 height 16
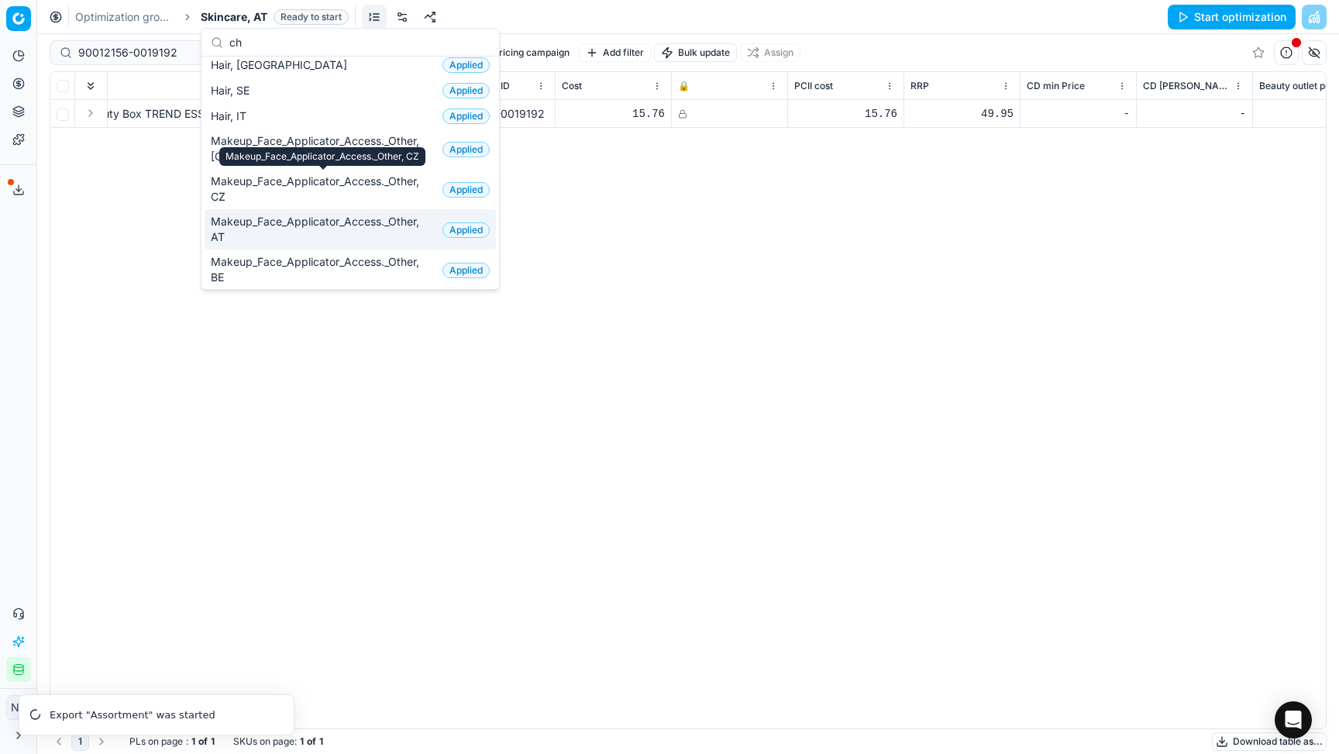
scroll to position [0, 0]
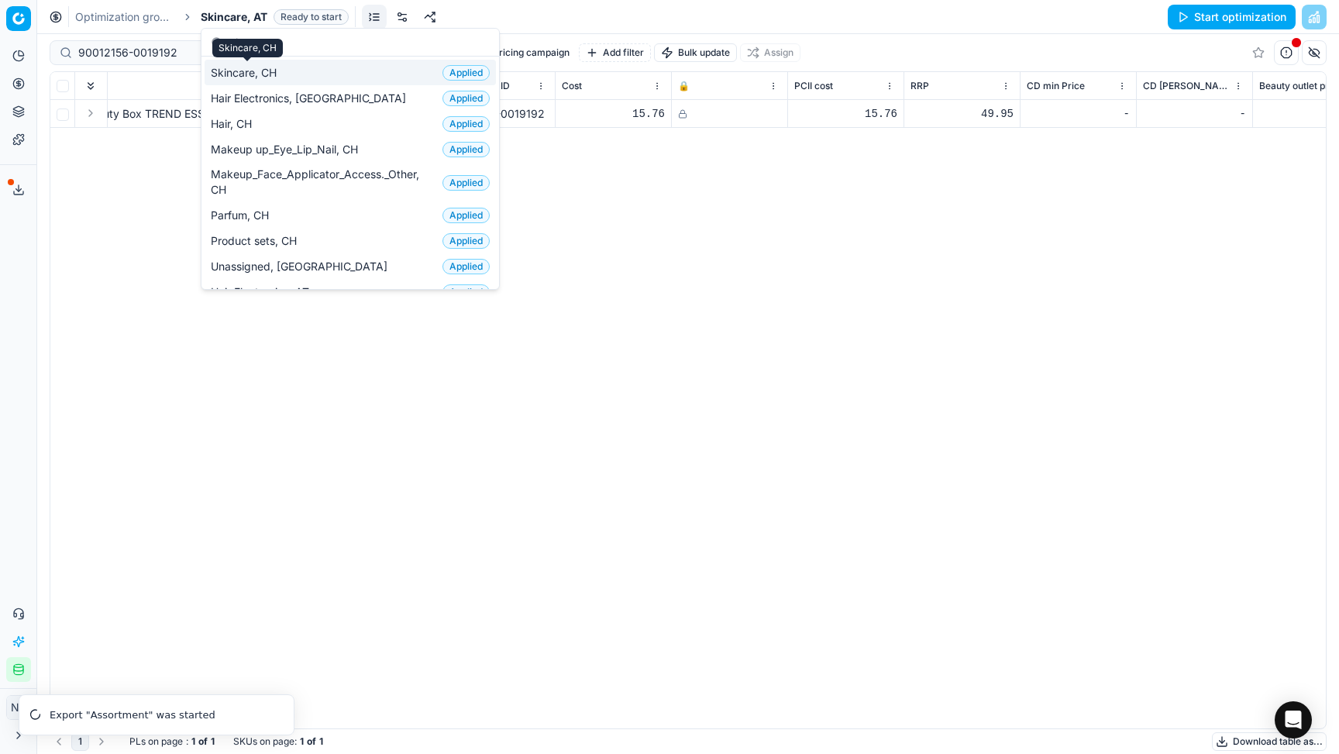
type input "ch"
click at [247, 74] on span "Skincare, CH" at bounding box center [247, 73] width 72 height 16
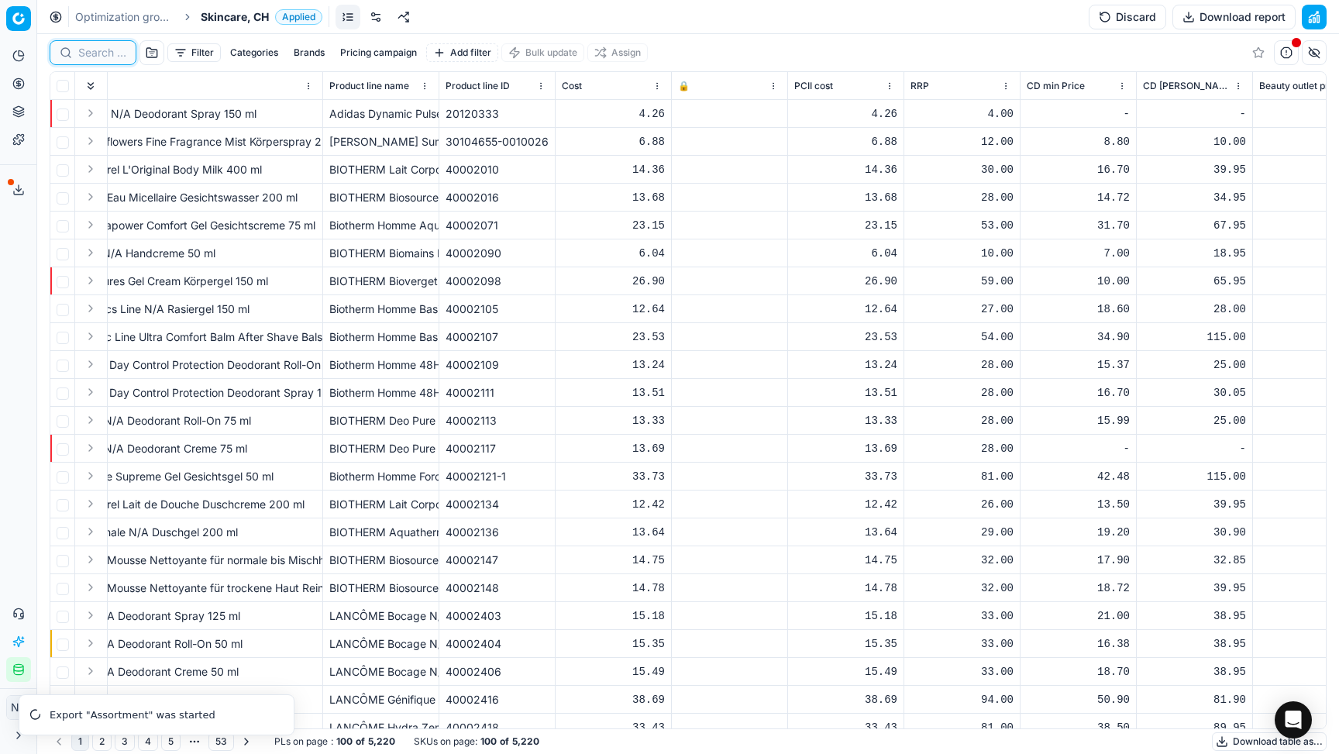
click at [123, 45] on input at bounding box center [102, 53] width 48 height 16
paste input "90012156-0019192"
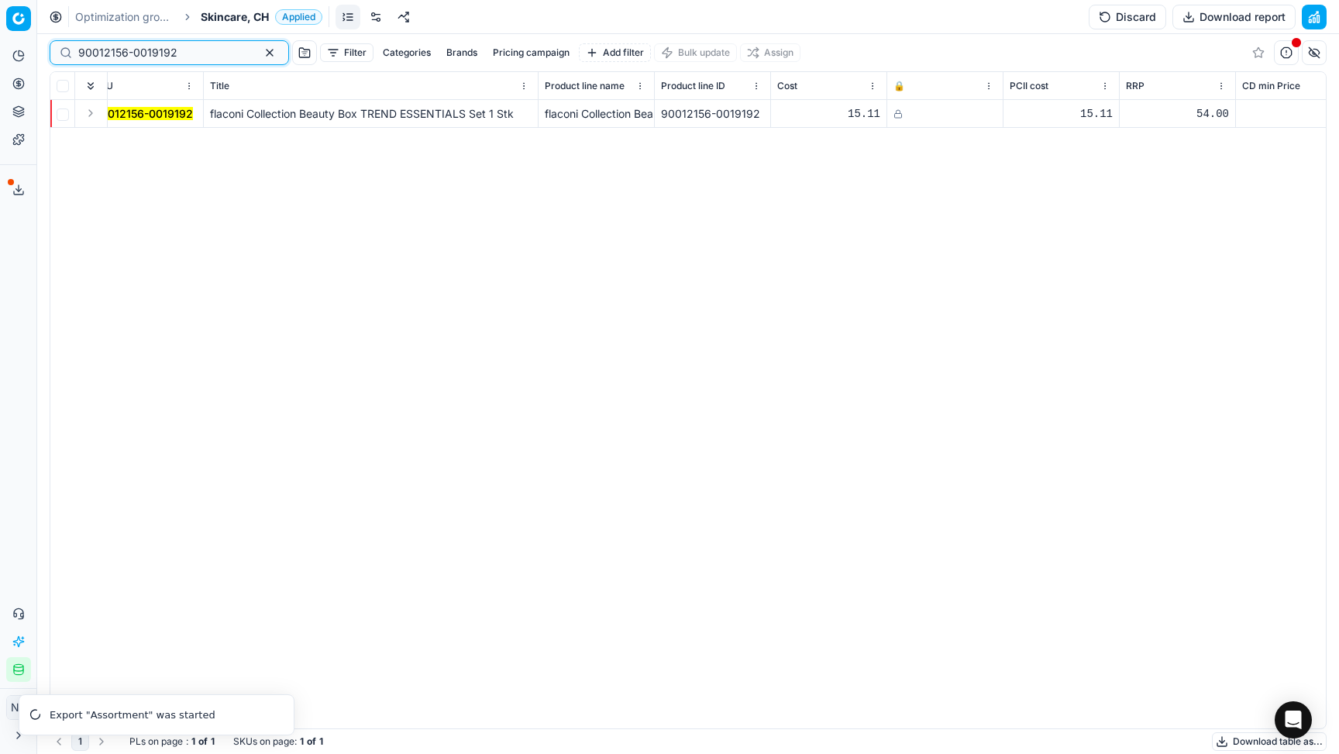
scroll to position [0, 22]
type input "90012156-0019192"
click at [870, 115] on icon at bounding box center [895, 113] width 9 height 9
click at [870, 11] on button "Discard" at bounding box center [1128, 17] width 78 height 25
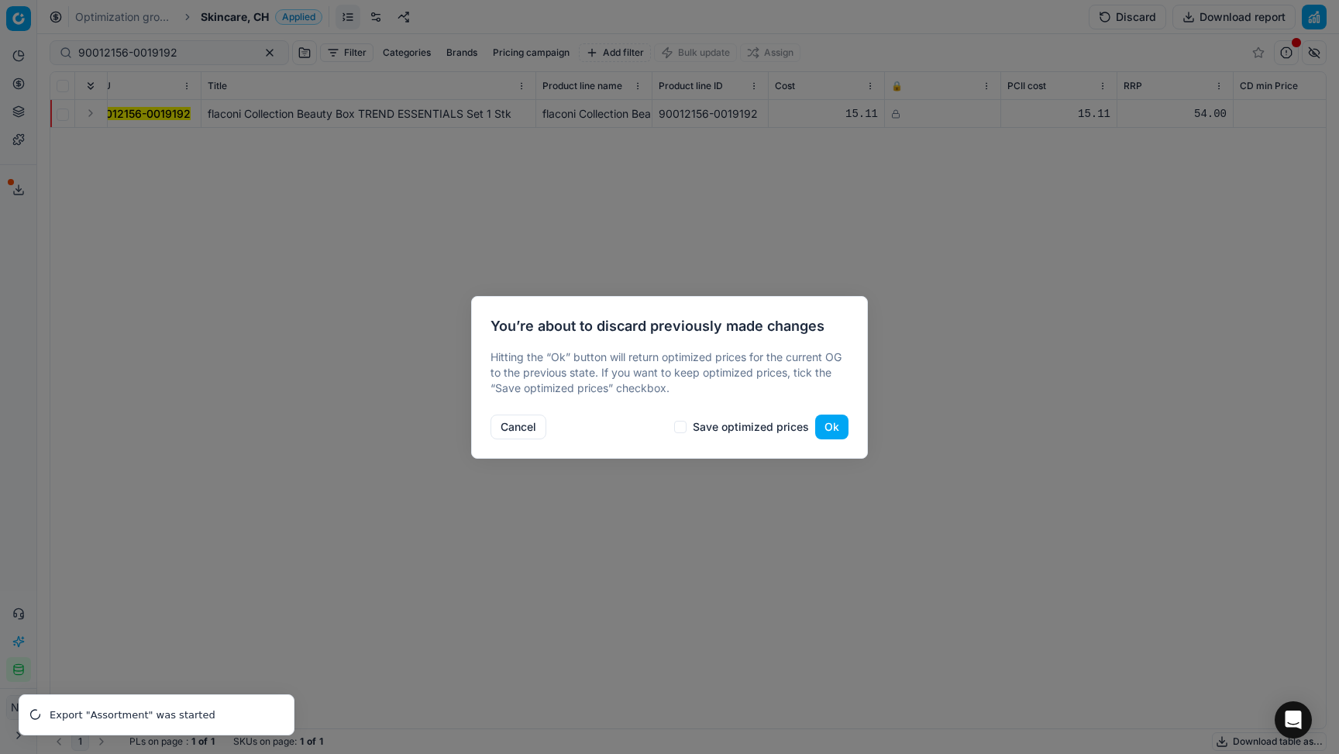
click at [825, 438] on button "Ok" at bounding box center [831, 427] width 33 height 25
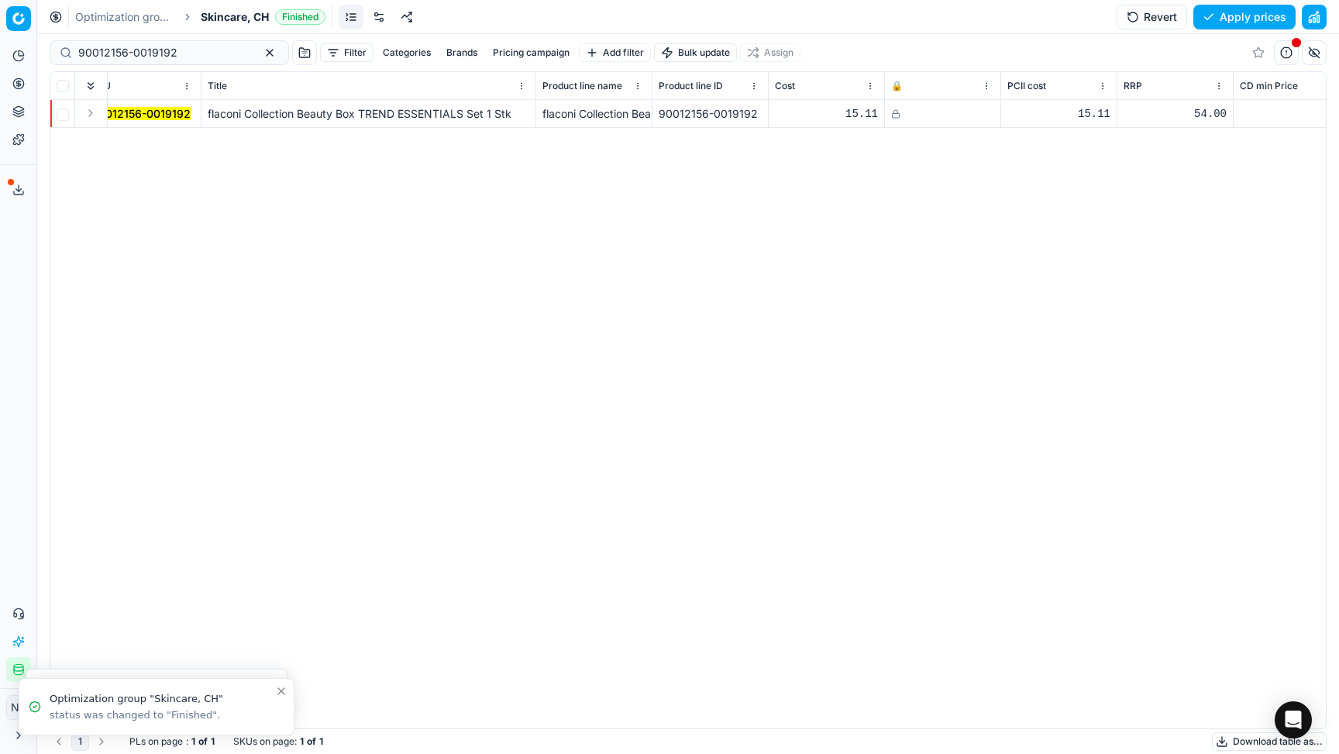
click at [870, 114] on icon at bounding box center [895, 113] width 9 height 9
click at [870, 14] on button "Save and apply" at bounding box center [1238, 17] width 116 height 25
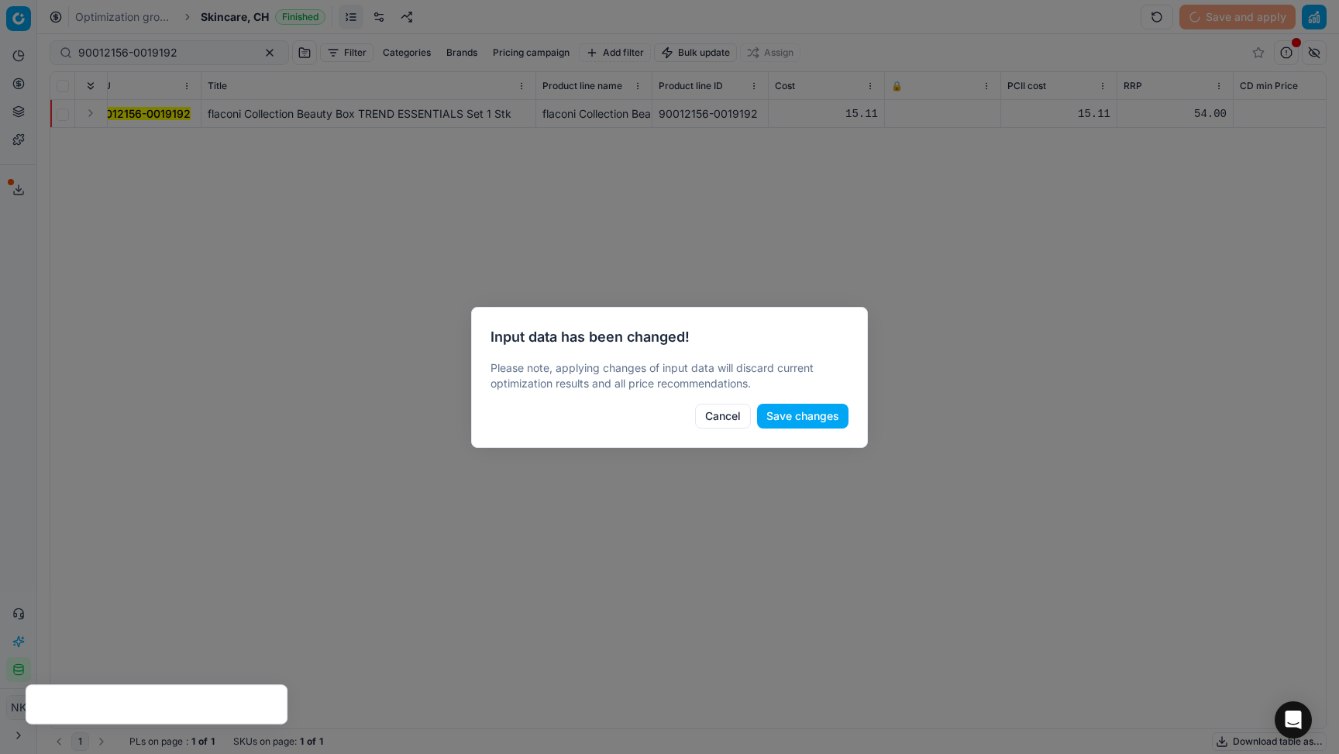
click at [821, 421] on button "Save changes" at bounding box center [802, 416] width 91 height 25
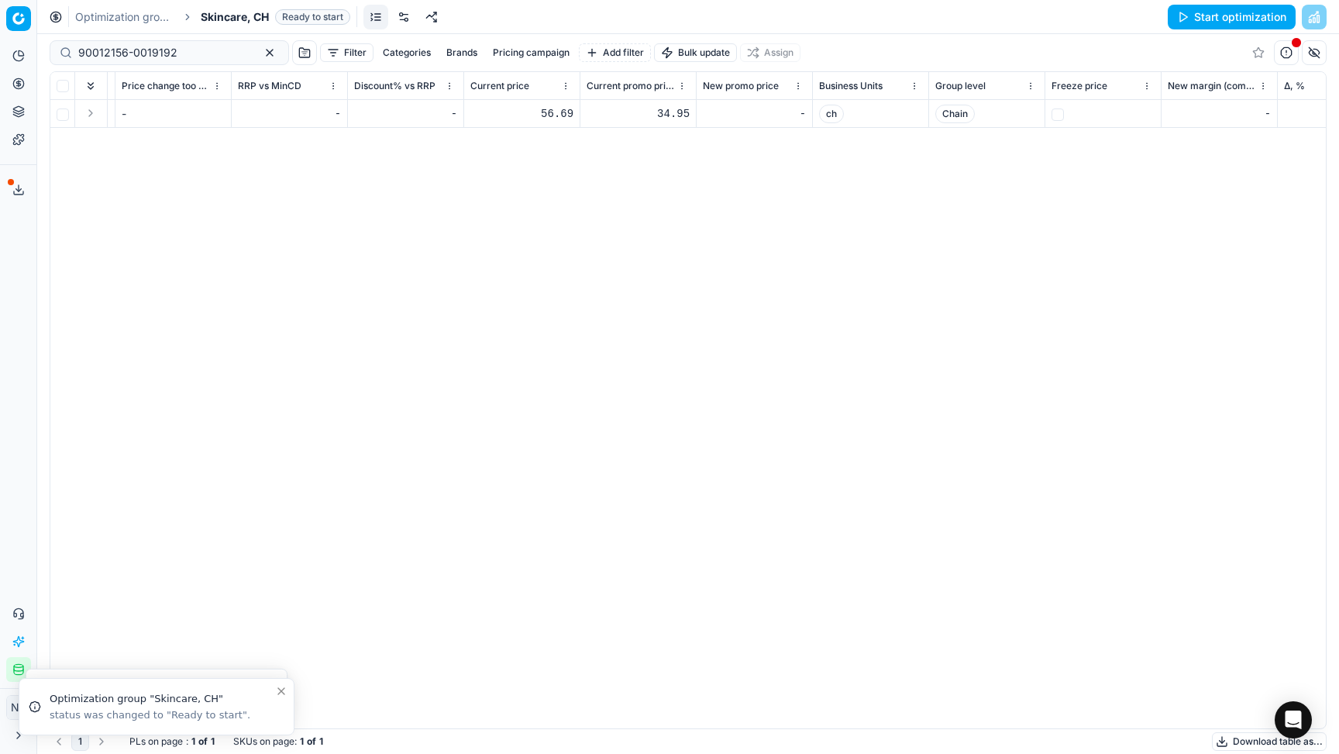
scroll to position [0, 1723]
click at [550, 115] on div "56.69" at bounding box center [521, 114] width 103 height 16
type input "5"
type input "29.95"
click at [664, 115] on div "34.95" at bounding box center [637, 114] width 103 height 16
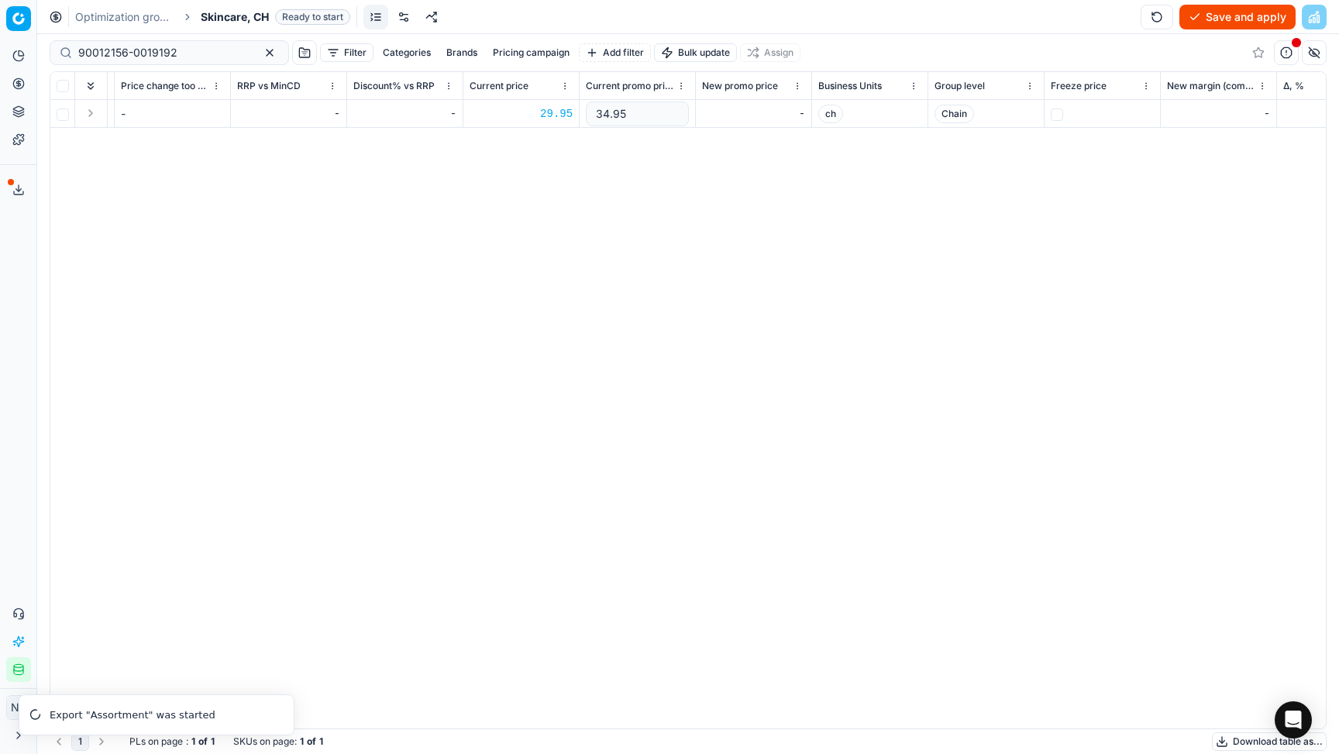
click at [605, 117] on input "34.95" at bounding box center [637, 114] width 103 height 25
type input "29.95"
click at [702, 182] on div "SKU Title Product line name Product line ID Cost 🔒 PCII cost RRP CD min Price C…" at bounding box center [688, 400] width 1276 height 656
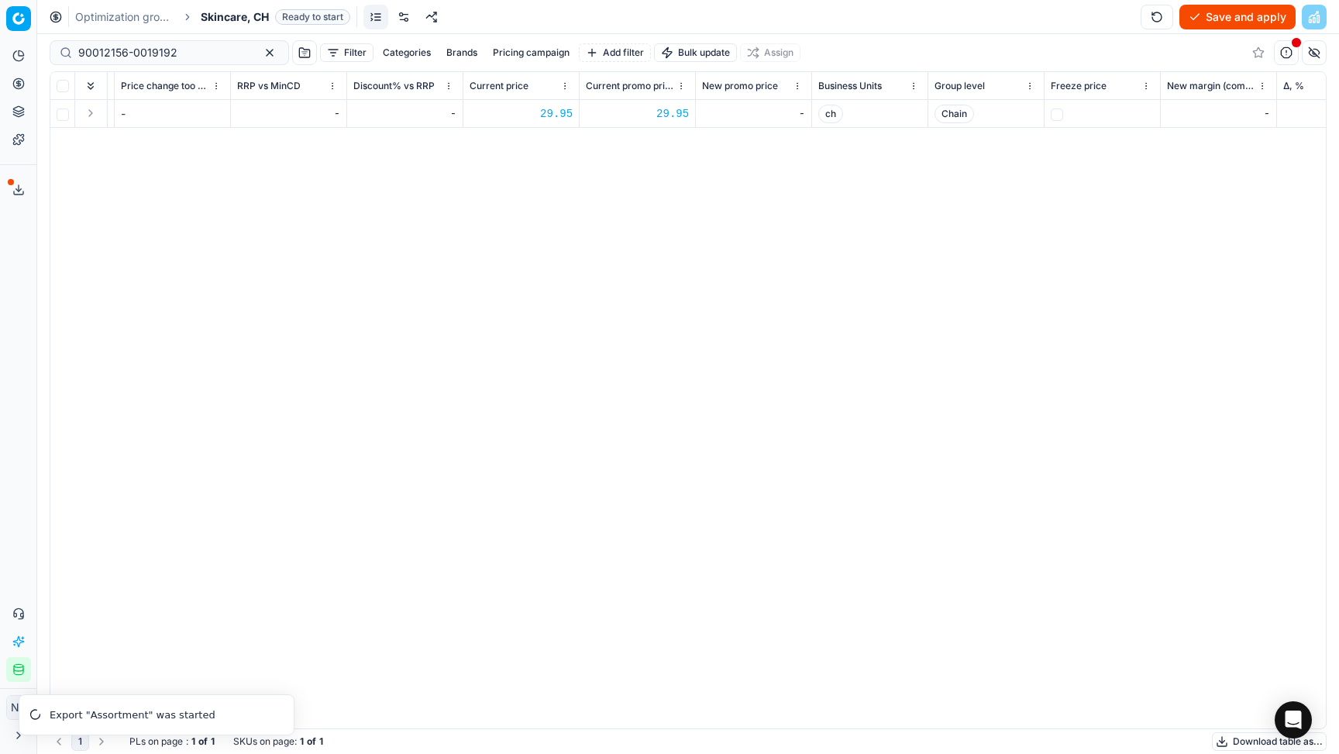
click at [870, 18] on button "Save and apply" at bounding box center [1238, 17] width 116 height 25
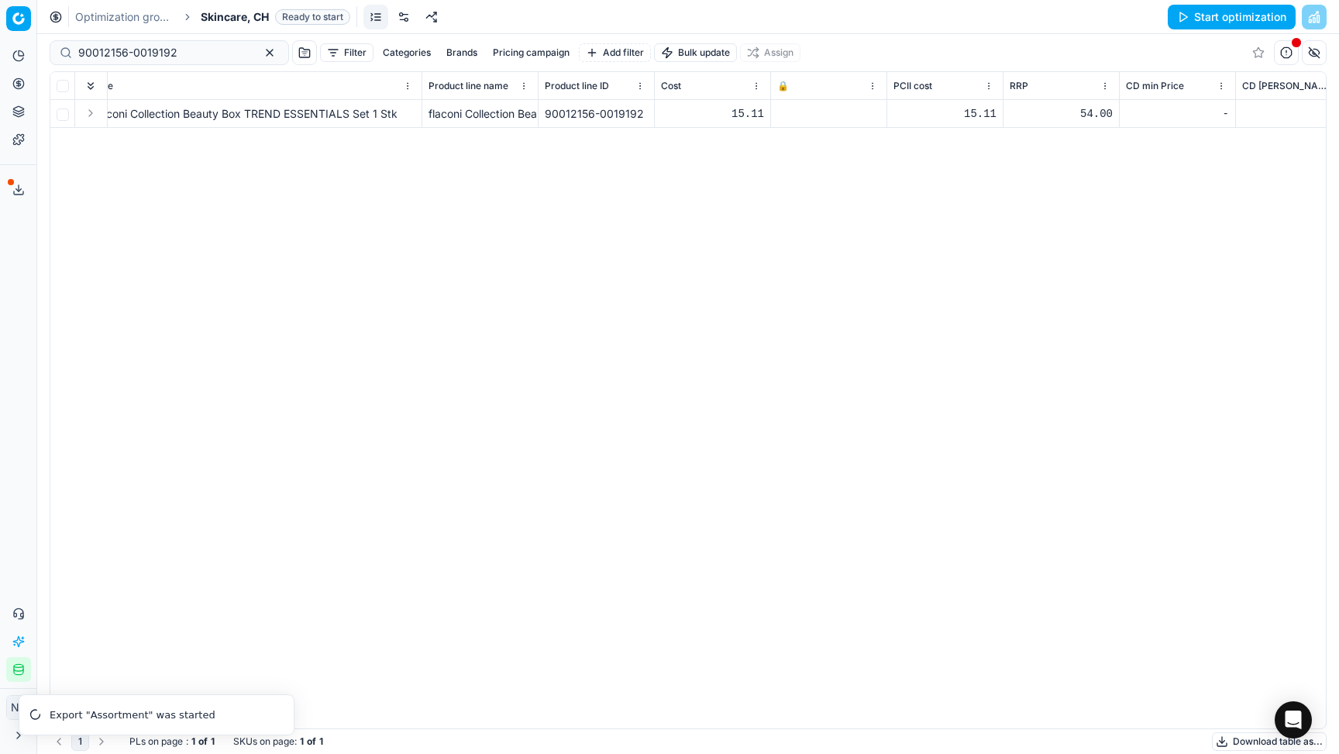
scroll to position [0, 0]
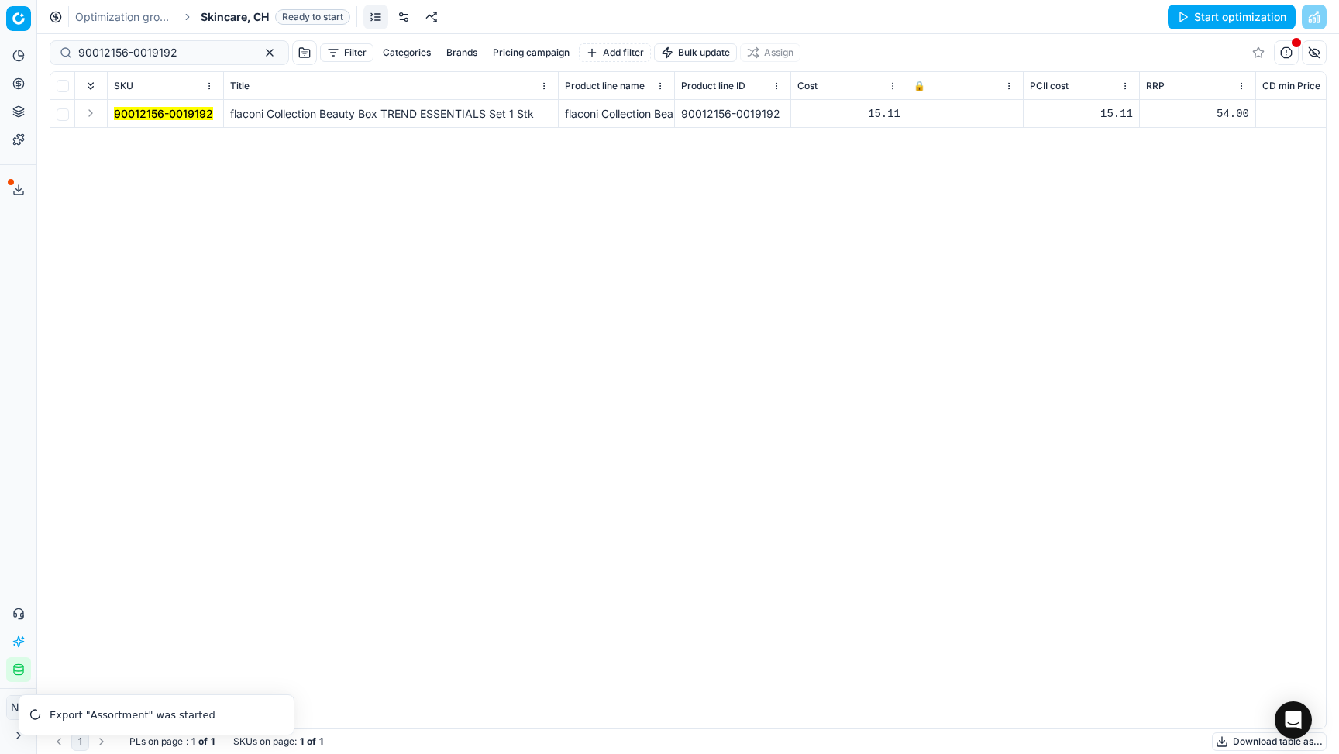
click at [870, 119] on td at bounding box center [966, 114] width 116 height 28
click at [870, 113] on rect at bounding box center [918, 115] width 7 height 5
click at [870, 16] on button "Save and apply" at bounding box center [1238, 17] width 116 height 25
click at [219, 18] on span "Skincare, CH" at bounding box center [235, 17] width 68 height 16
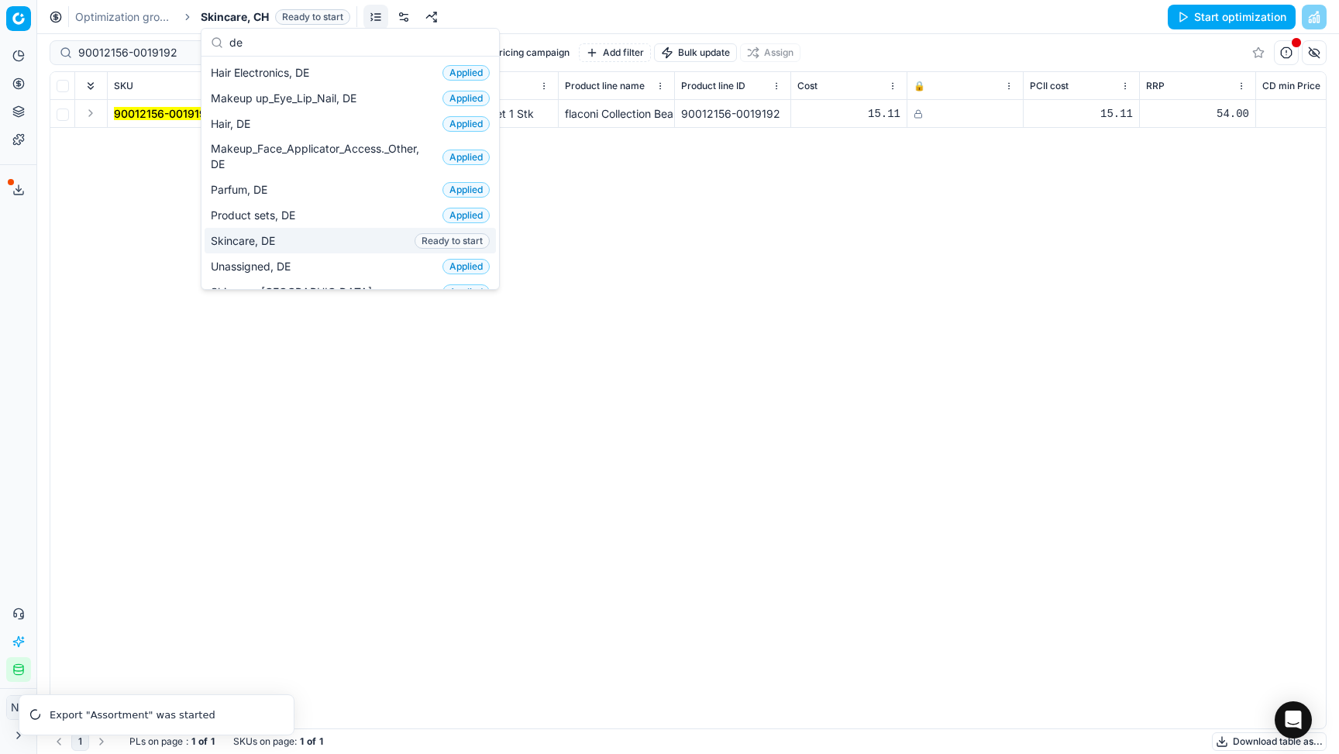
type input "de"
click at [266, 239] on span "Skincare, DE" at bounding box center [246, 241] width 71 height 16
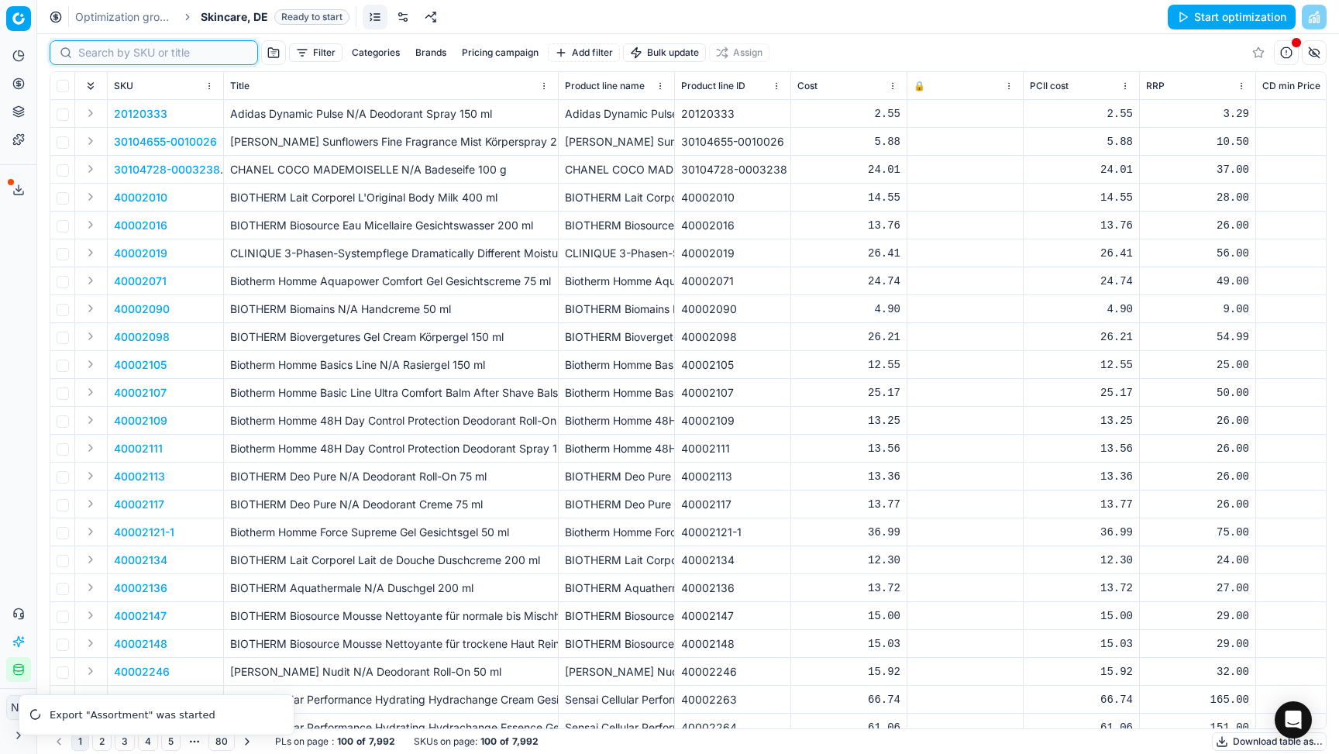
click at [99, 56] on input at bounding box center [163, 53] width 170 height 16
paste input "90012156-0019192"
type input "90012156-0019192"
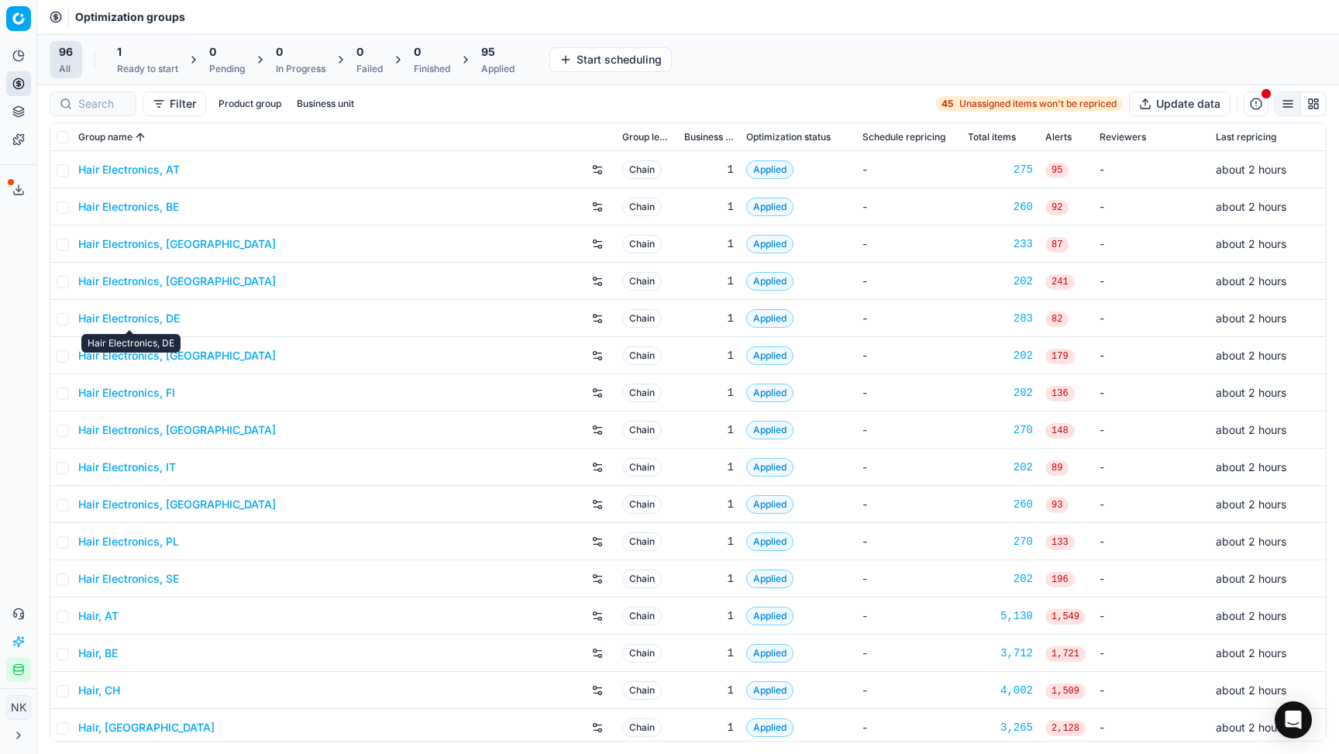
click at [142, 314] on link "Hair Electronics, DE" at bounding box center [129, 319] width 102 height 16
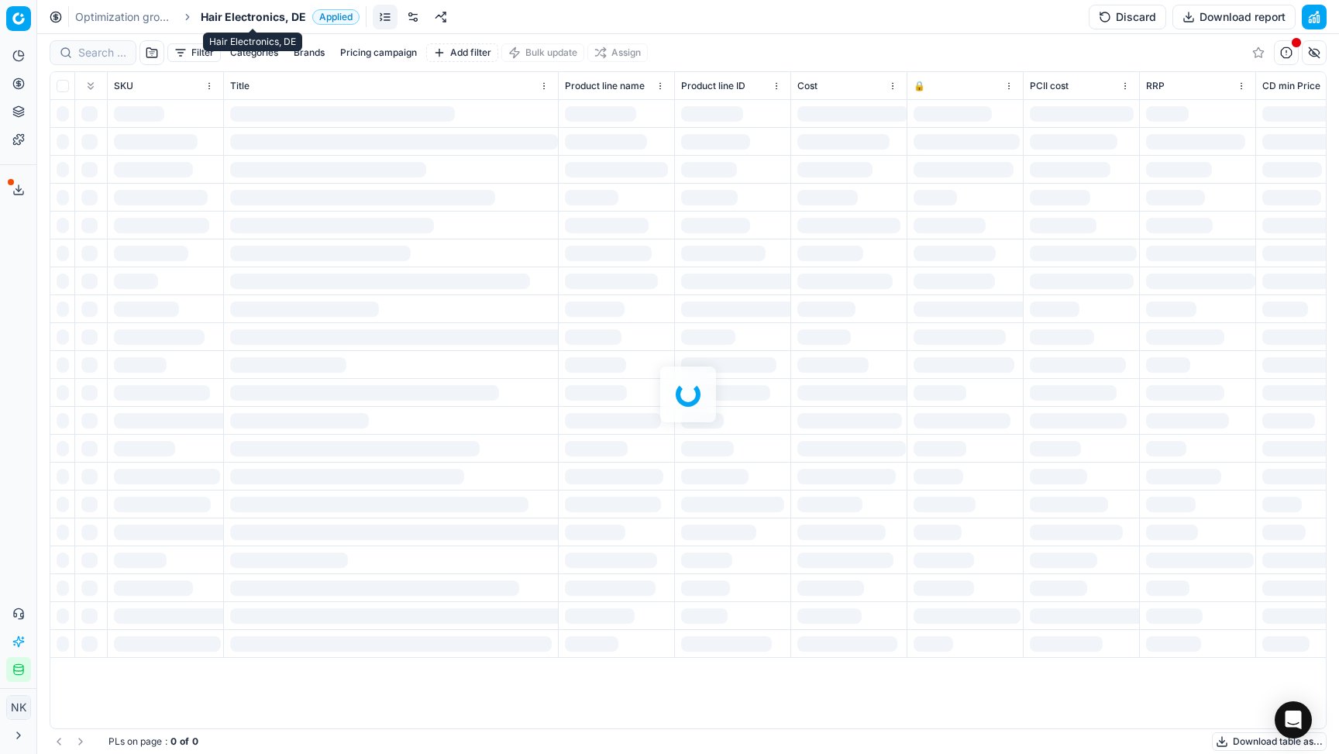
click at [239, 16] on span "Hair Electronics, DE" at bounding box center [253, 17] width 105 height 16
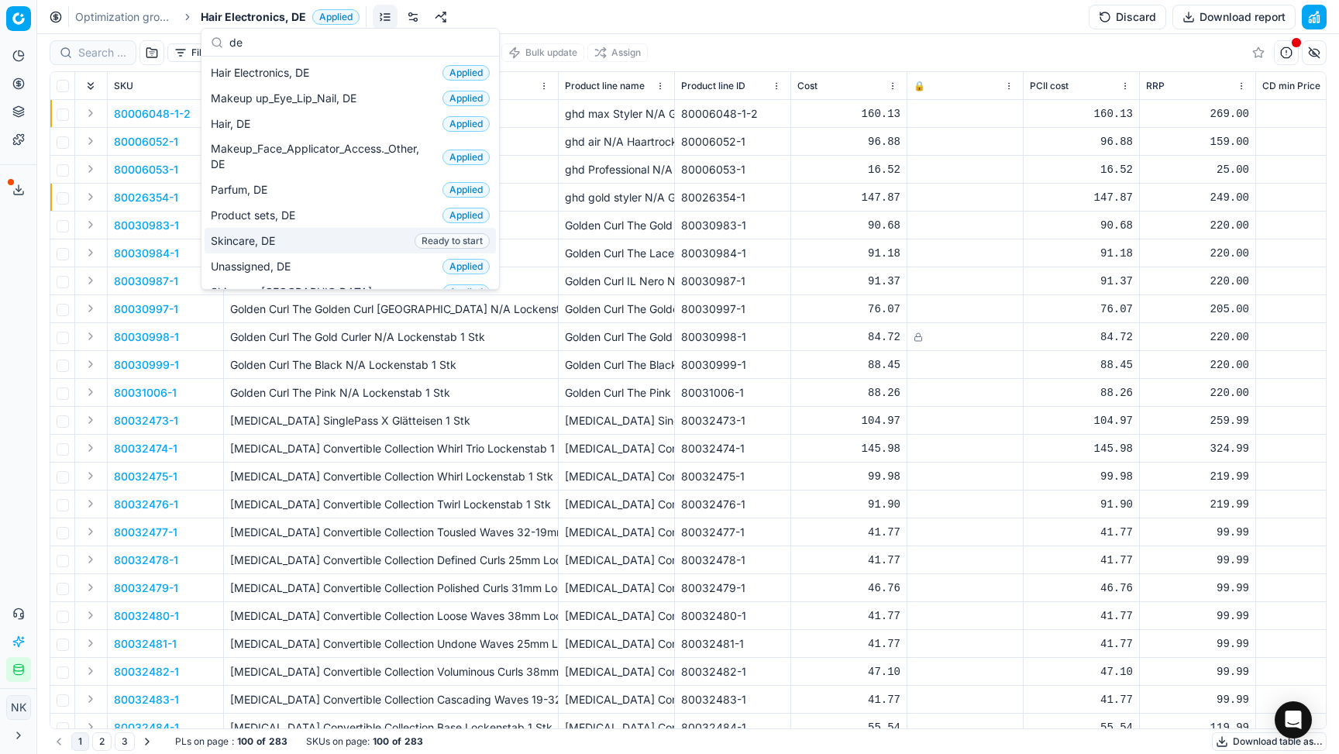
type input "de"
click at [260, 243] on span "Skincare, DE" at bounding box center [246, 241] width 71 height 16
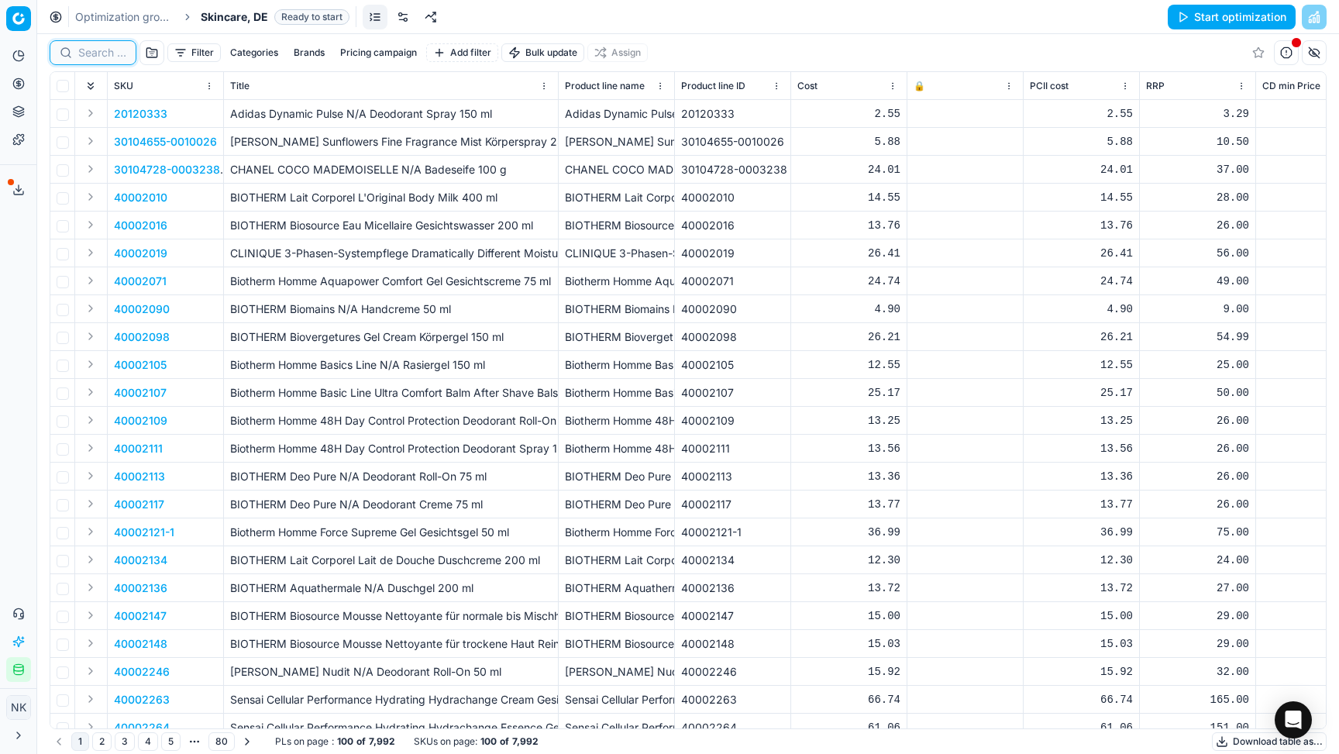
click at [98, 53] on input at bounding box center [102, 53] width 48 height 16
paste input "90012155-0019191"
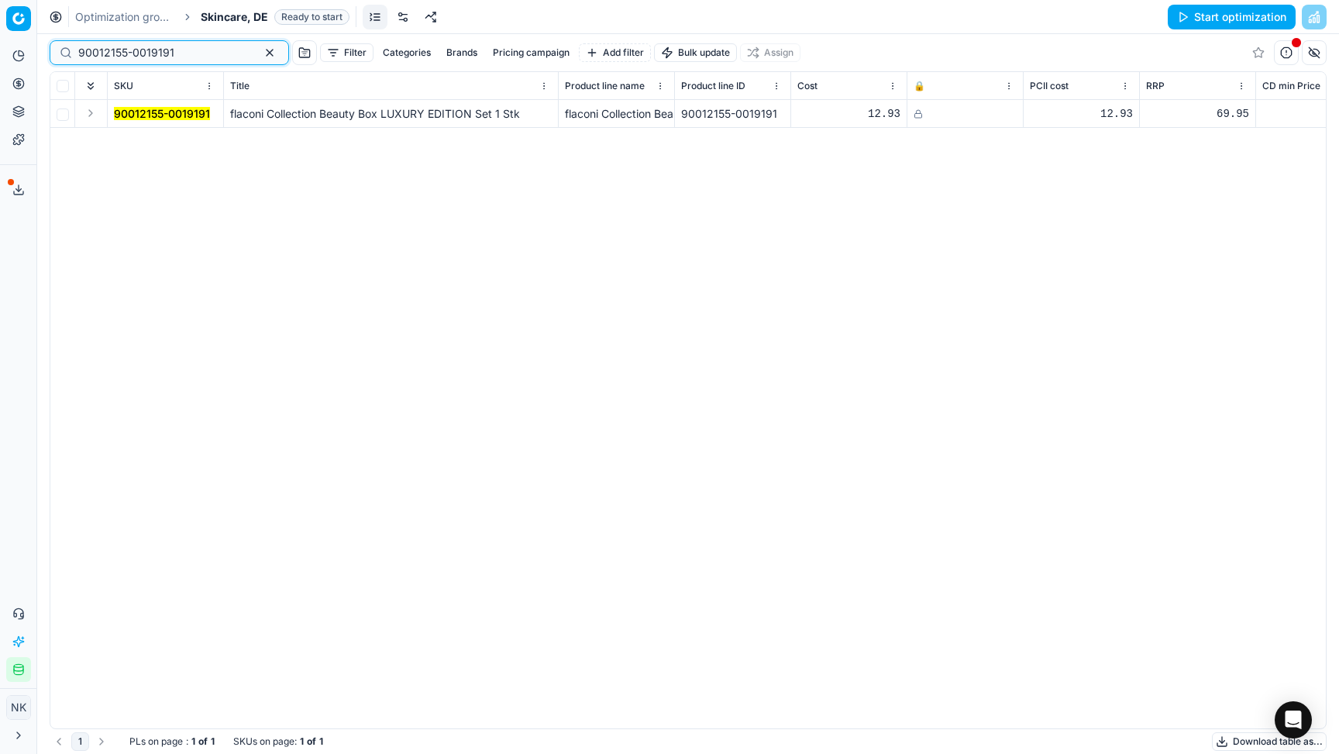
type input "90012155-0019191"
click at [91, 115] on button "Expand" at bounding box center [90, 113] width 19 height 19
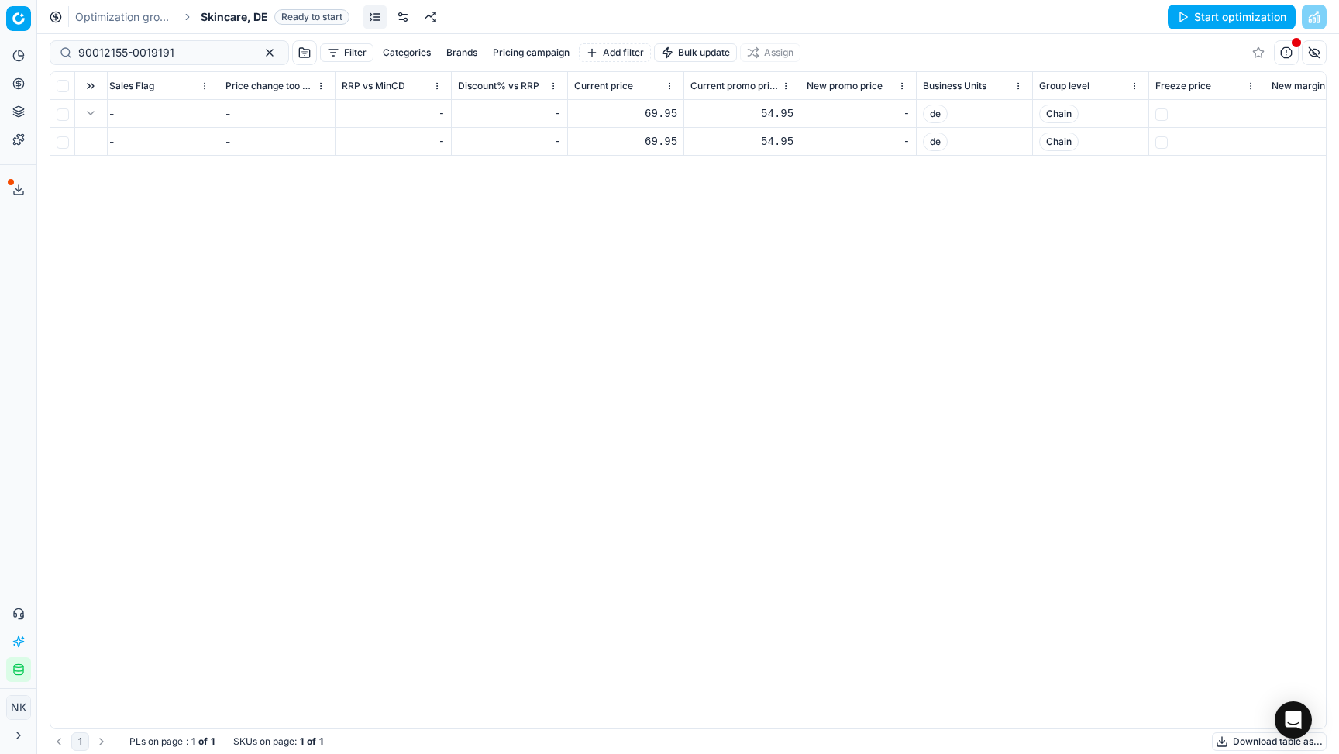
scroll to position [0, 1626]
